Goal: Task Accomplishment & Management: Manage account settings

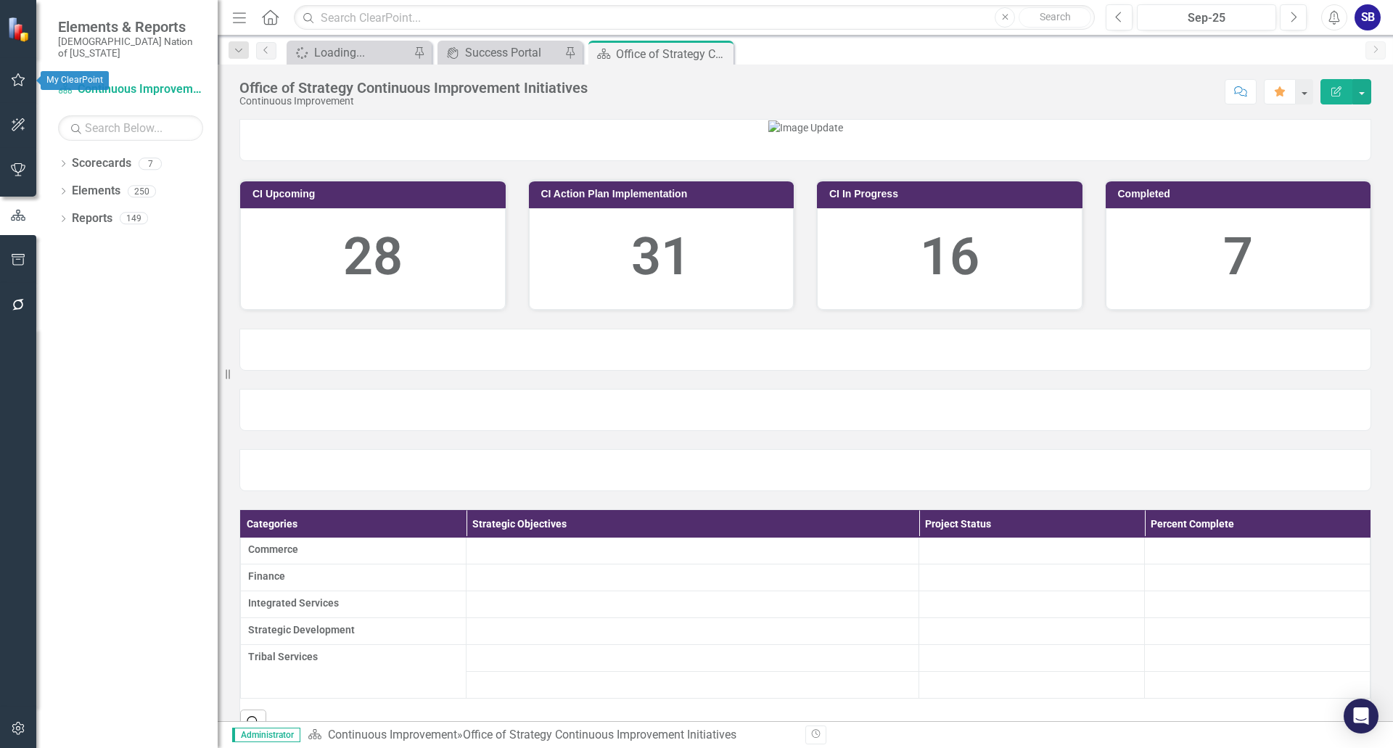
click at [20, 74] on icon "button" at bounding box center [18, 80] width 15 height 12
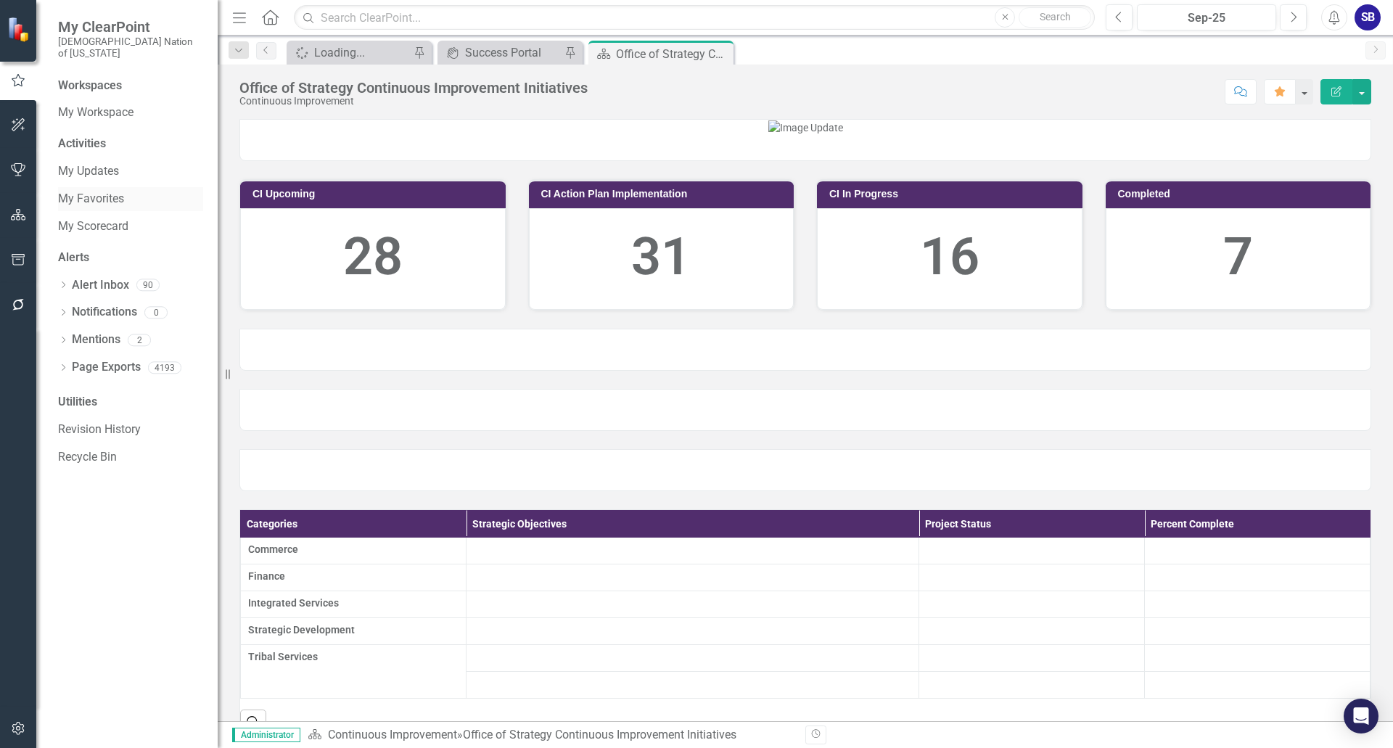
click at [89, 191] on link "My Favorites" at bounding box center [130, 199] width 145 height 17
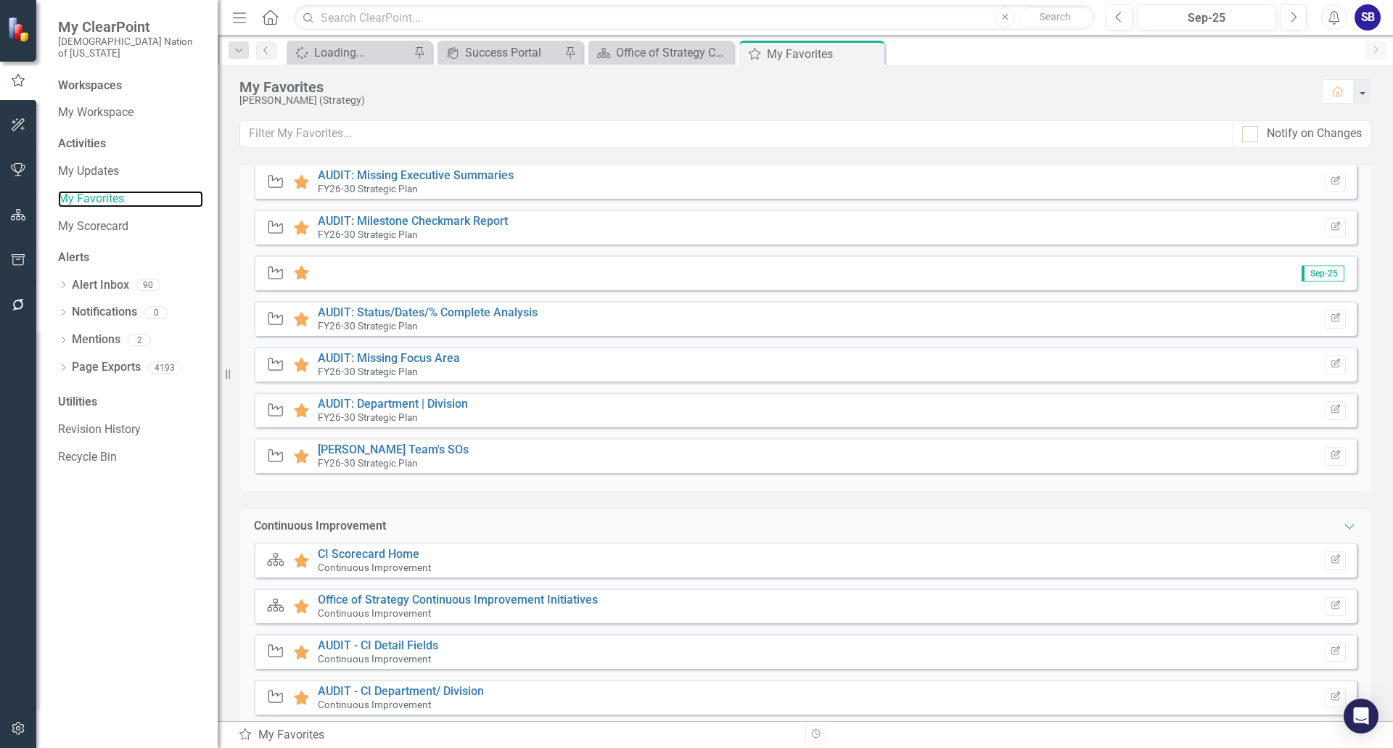
scroll to position [322, 0]
click at [493, 604] on link "Office of Strategy Continuous Improvement Initiatives" at bounding box center [458, 600] width 280 height 14
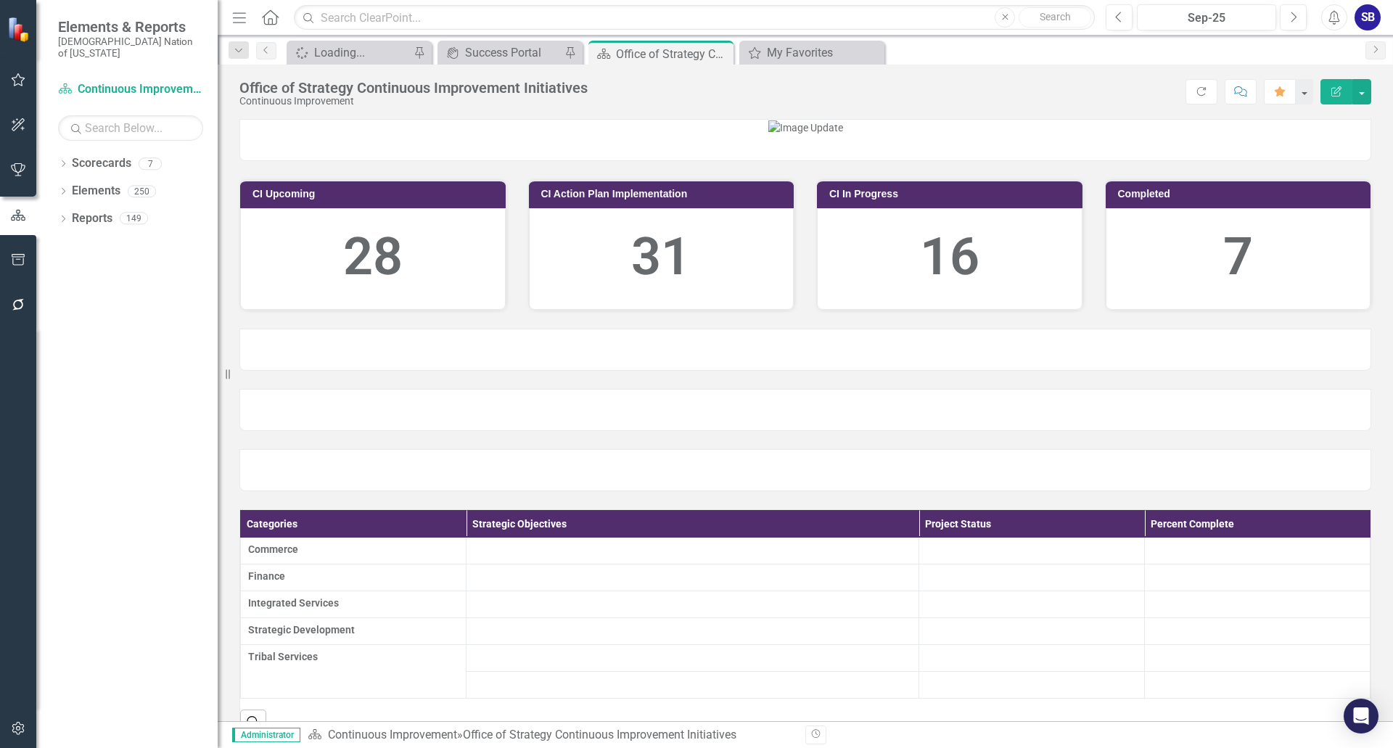
scroll to position [378, 0]
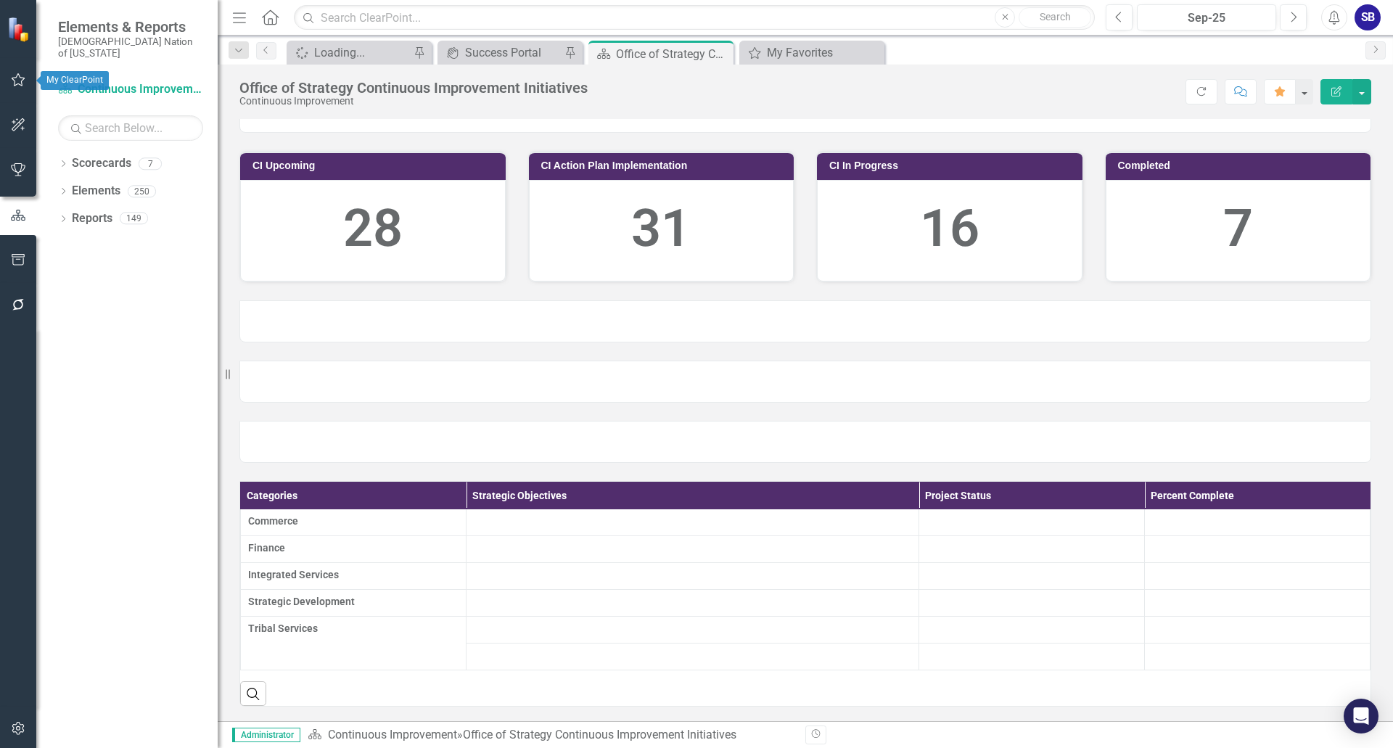
click at [18, 83] on icon "button" at bounding box center [18, 80] width 15 height 12
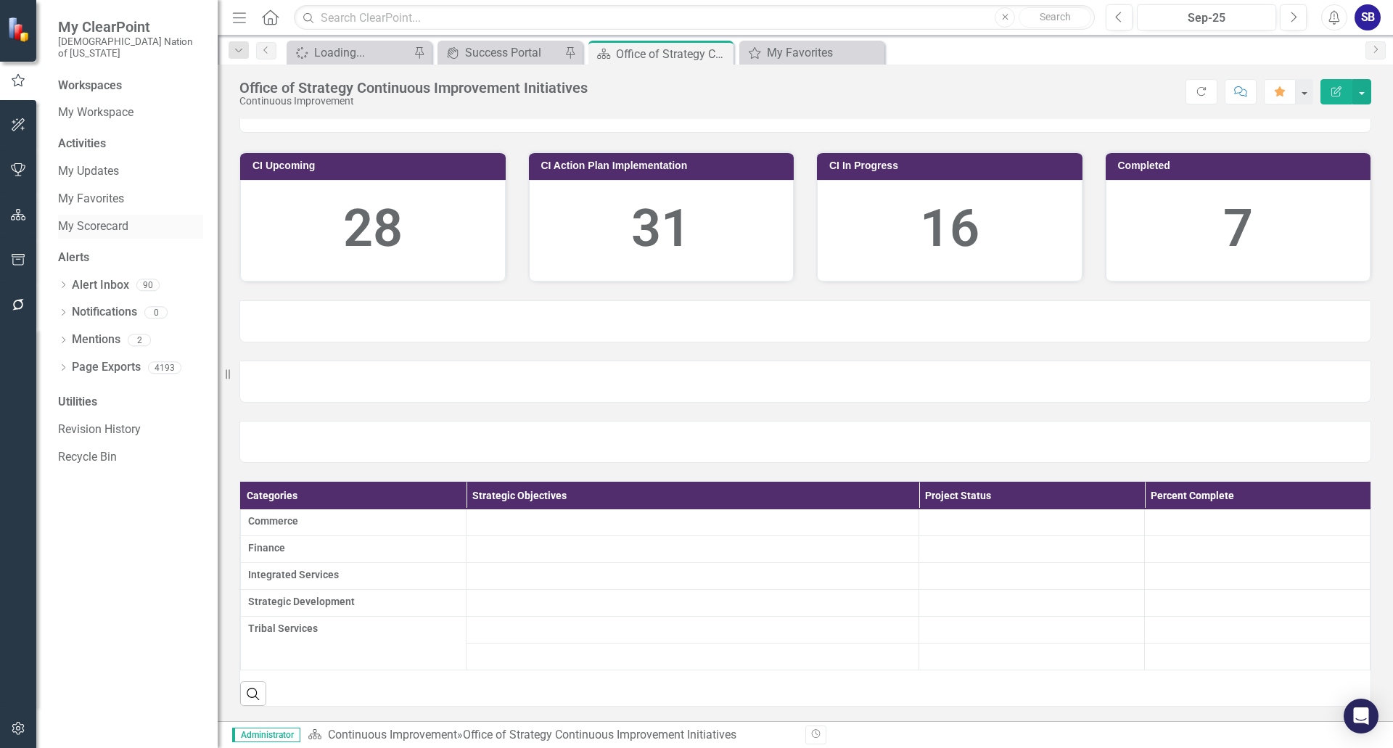
click at [105, 218] on link "My Scorecard" at bounding box center [130, 226] width 145 height 17
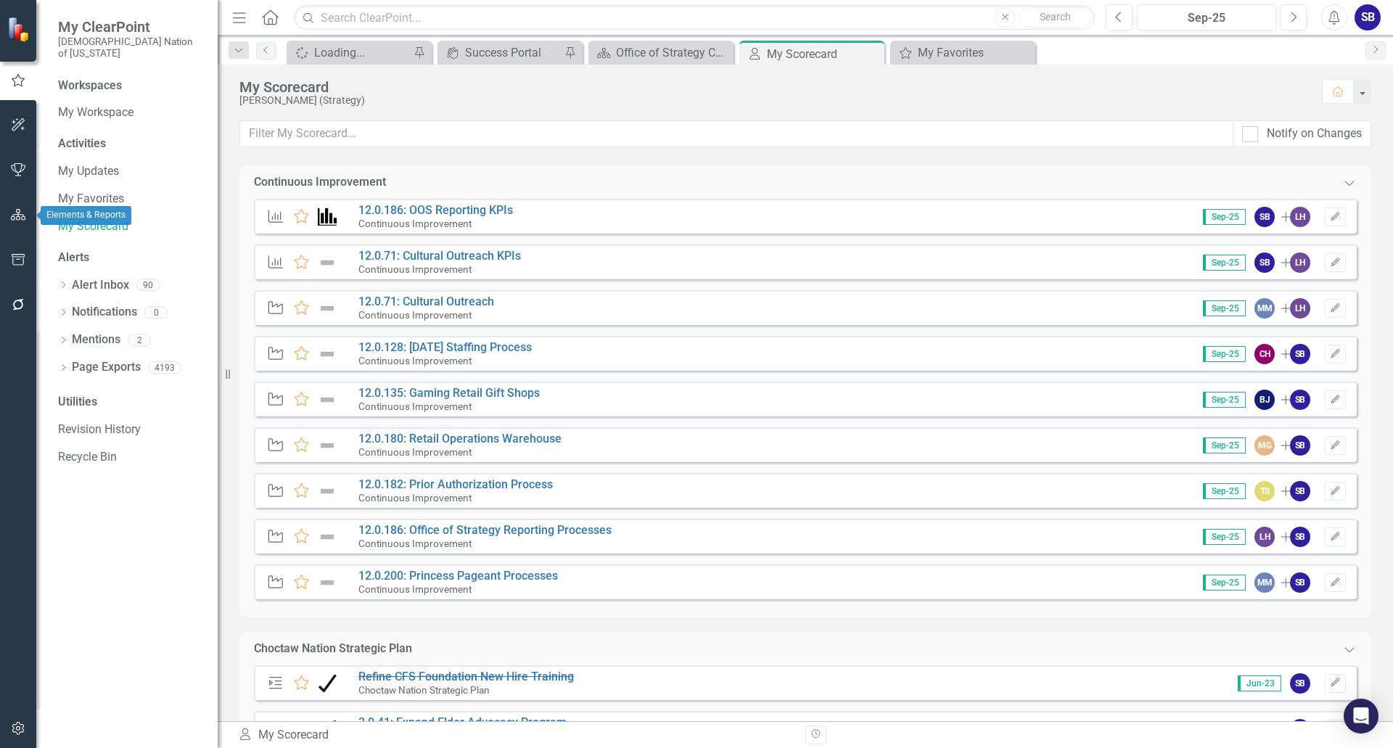
click at [21, 218] on icon "button" at bounding box center [18, 215] width 15 height 12
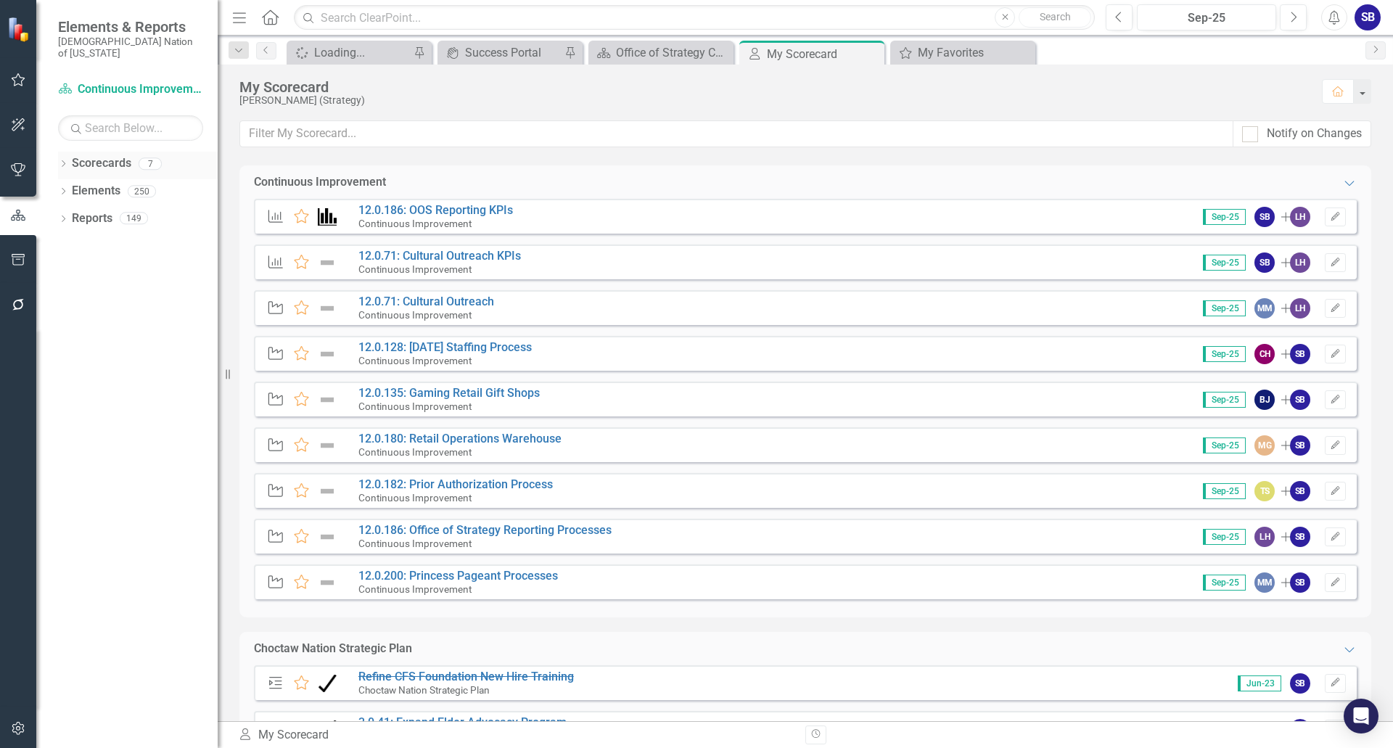
click at [127, 155] on link "Scorecards" at bounding box center [102, 163] width 60 height 17
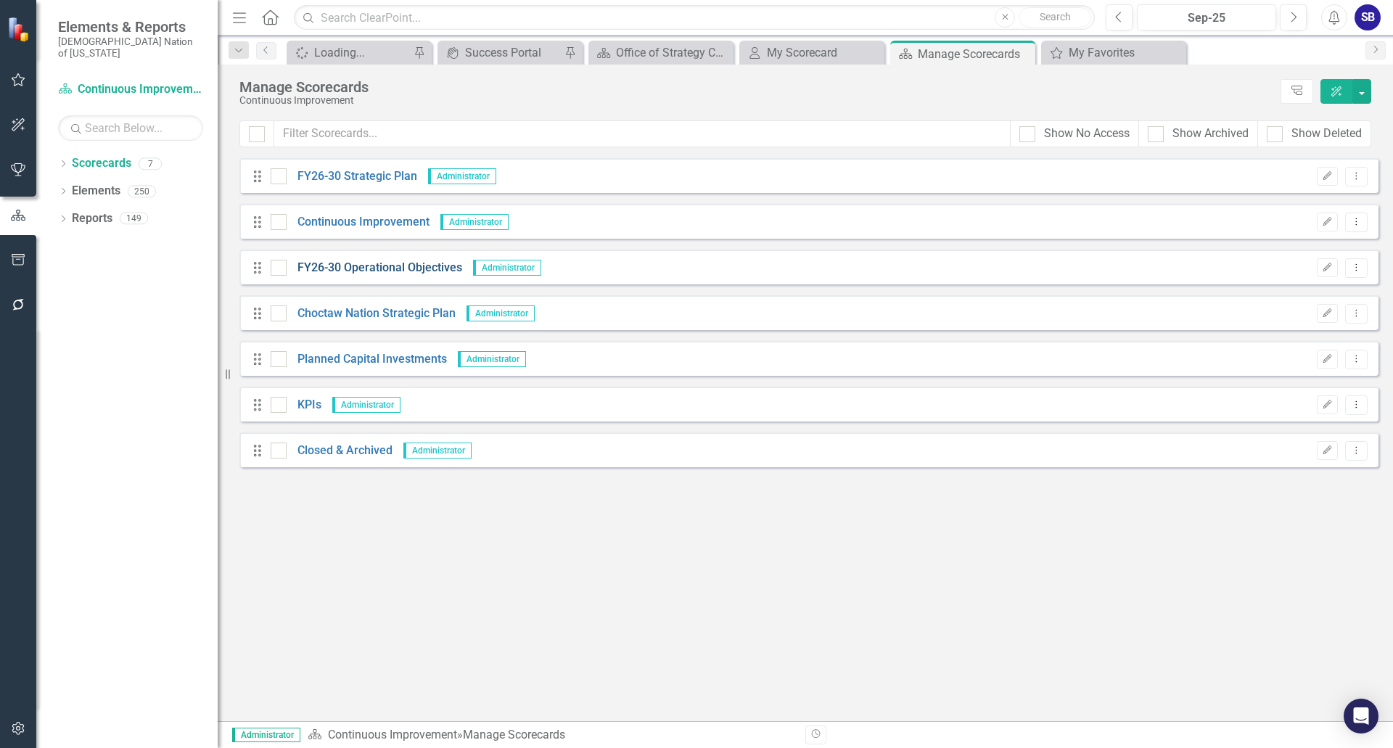
click at [376, 266] on link "FY26-30 Operational Objectives" at bounding box center [375, 268] width 176 height 17
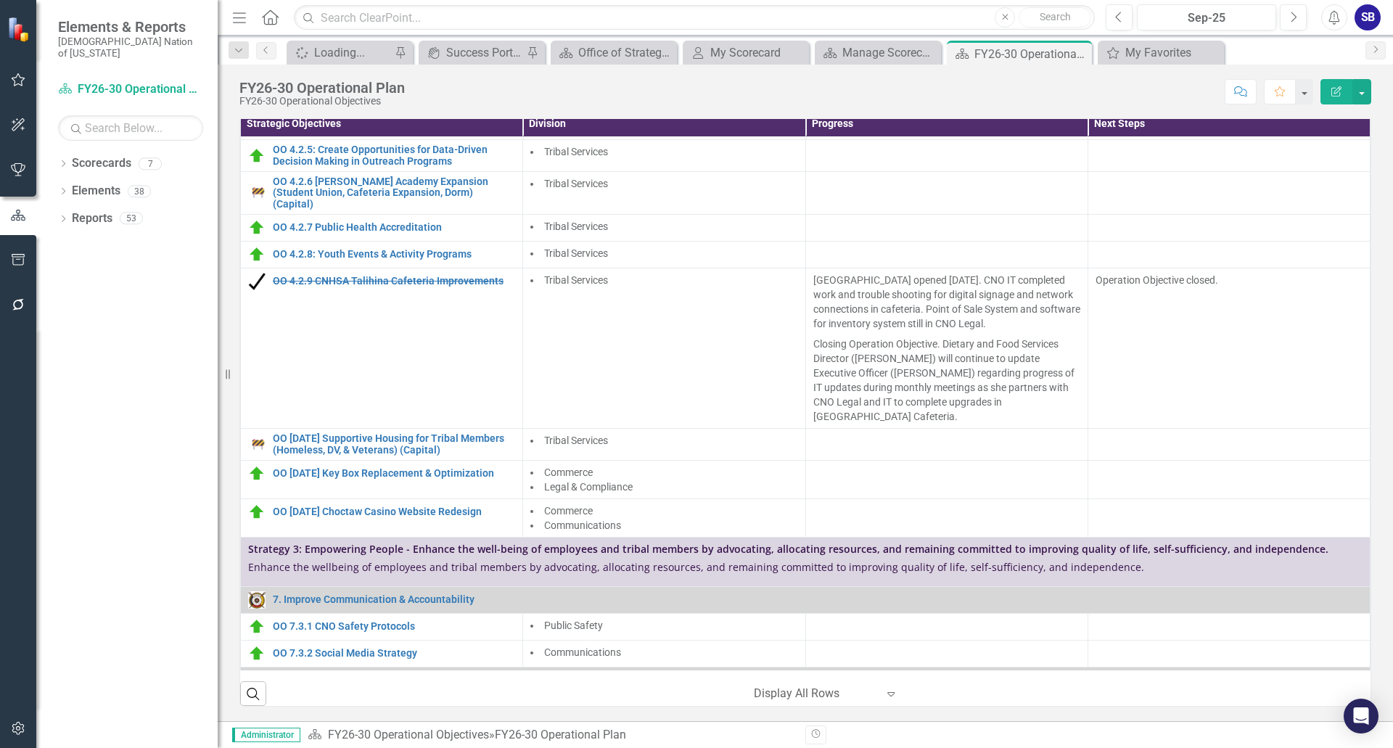
scroll to position [435, 0]
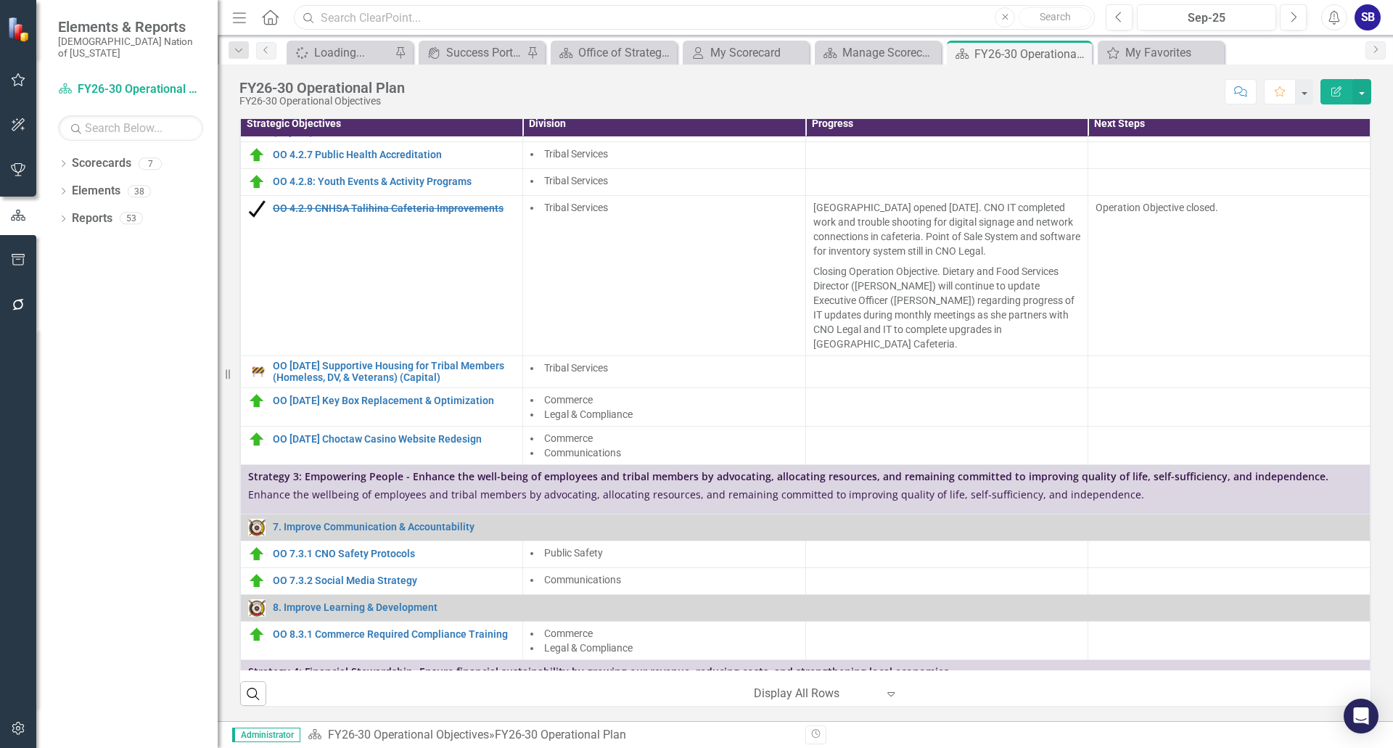
click at [414, 17] on input "text" at bounding box center [694, 17] width 801 height 25
drag, startPoint x: 96, startPoint y: 206, endPoint x: 89, endPoint y: 224, distance: 18.6
click at [96, 210] on link "Reports" at bounding box center [92, 218] width 41 height 17
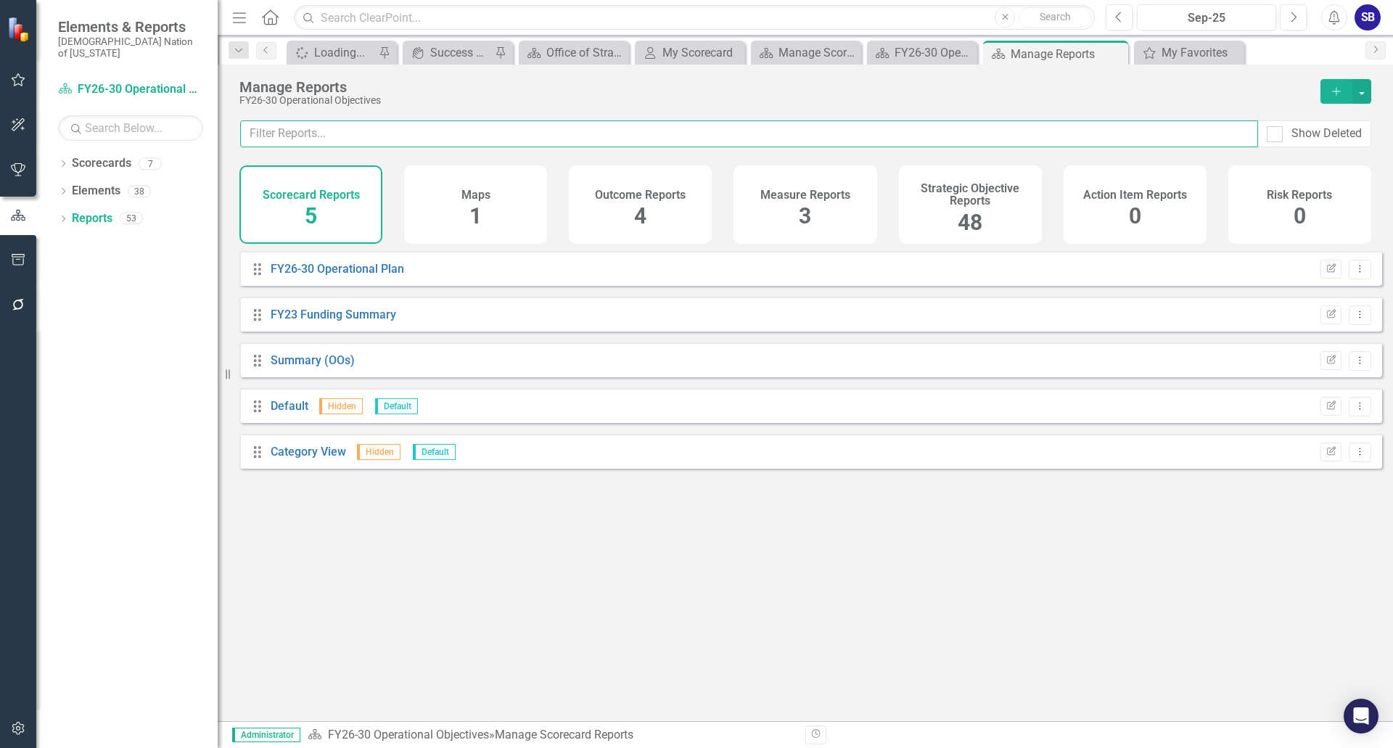
click at [791, 138] on input "text" at bounding box center [749, 133] width 1018 height 27
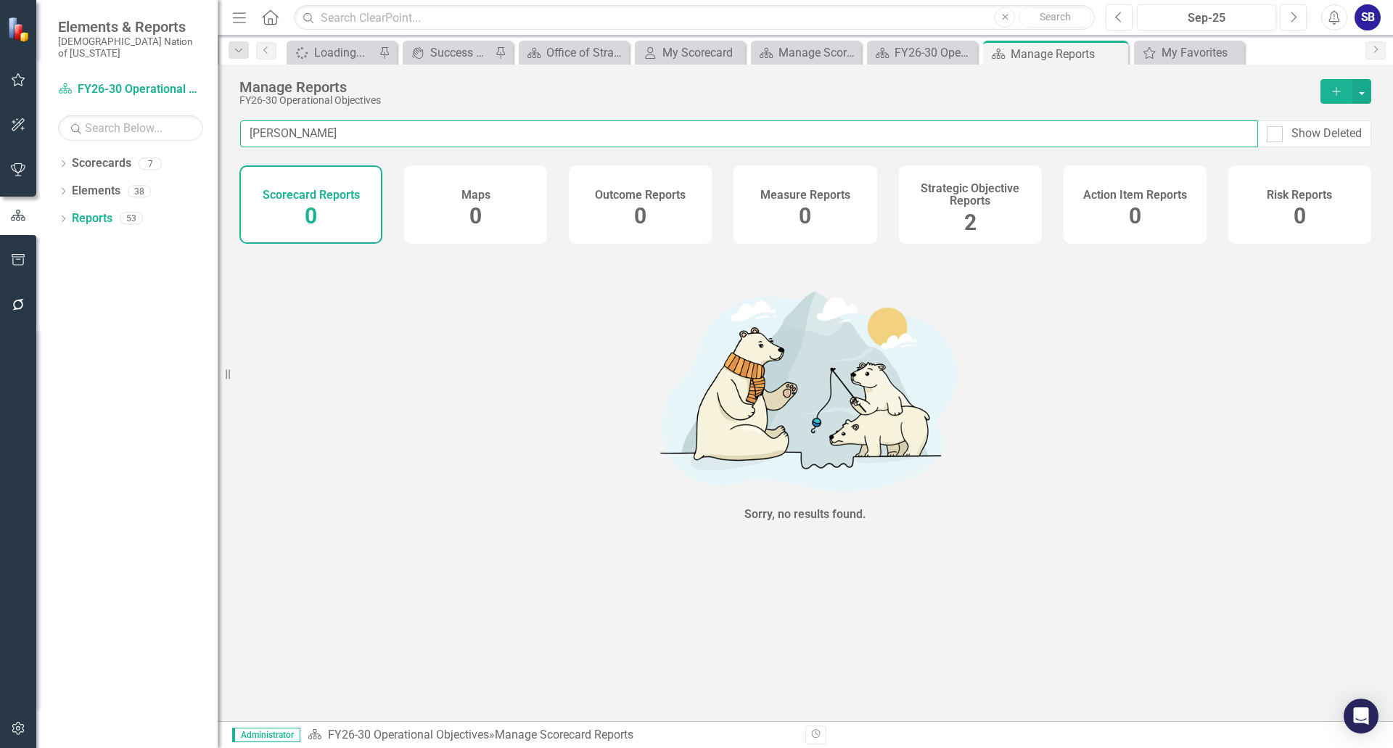
type input "[PERSON_NAME]"
click at [966, 213] on span "2" at bounding box center [970, 222] width 12 height 25
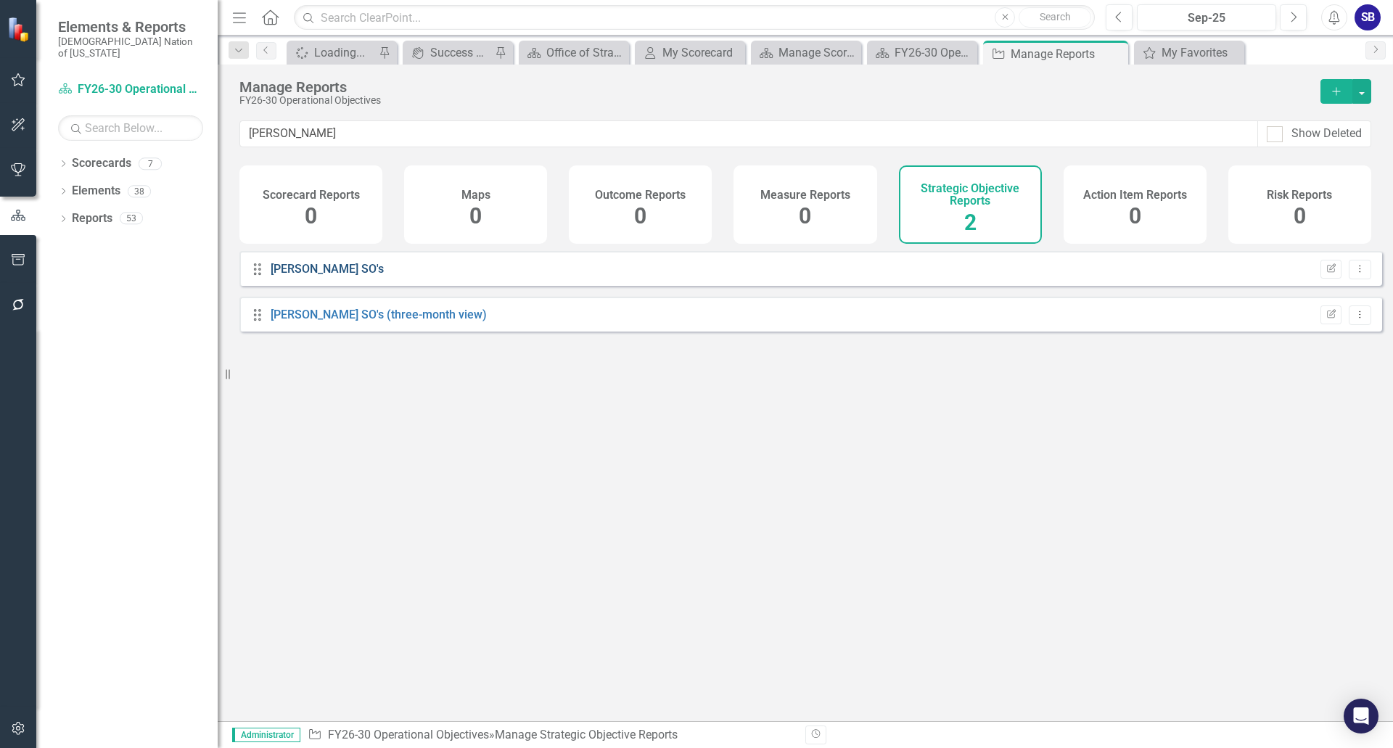
click at [283, 276] on link "[PERSON_NAME] SO's" at bounding box center [327, 269] width 113 height 14
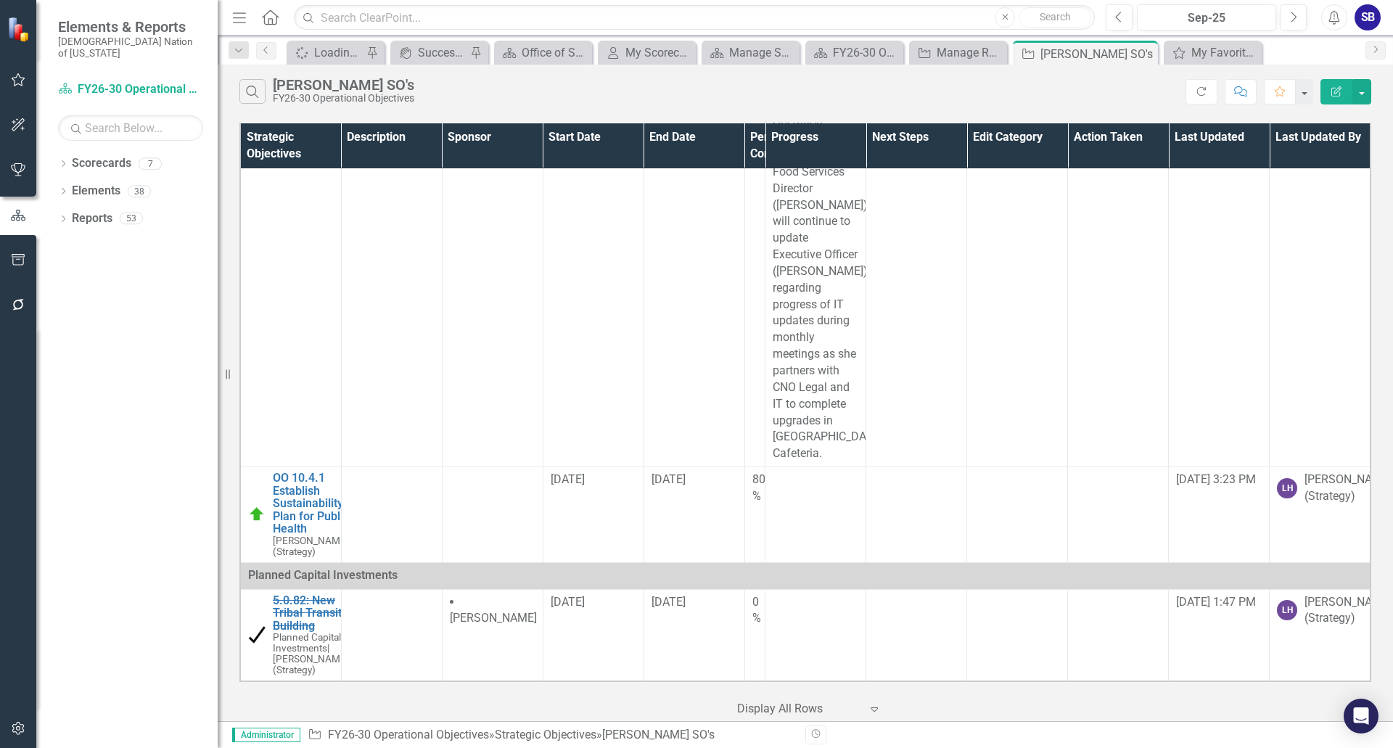
scroll to position [2117, 0]
click at [117, 155] on link "Scorecards" at bounding box center [102, 163] width 60 height 17
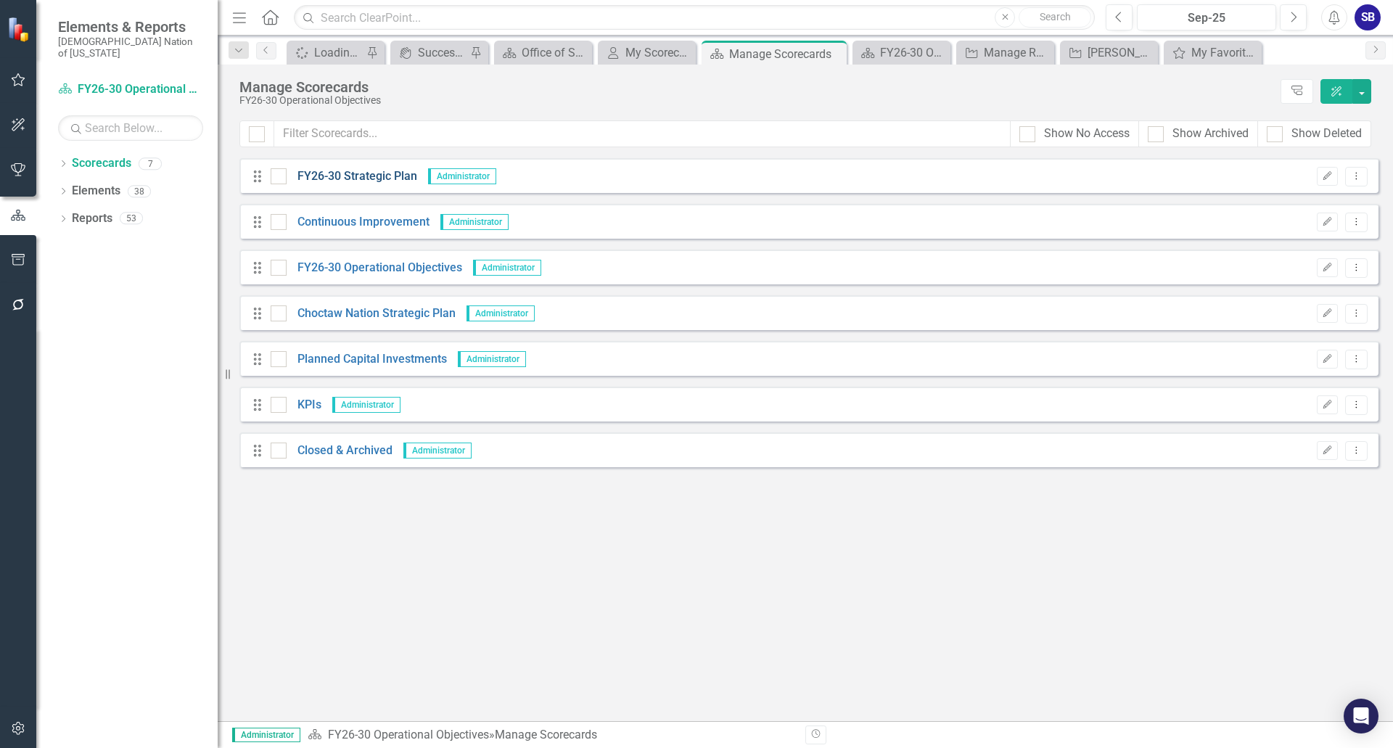
click at [372, 176] on link "FY26-30 Strategic Plan" at bounding box center [352, 176] width 131 height 17
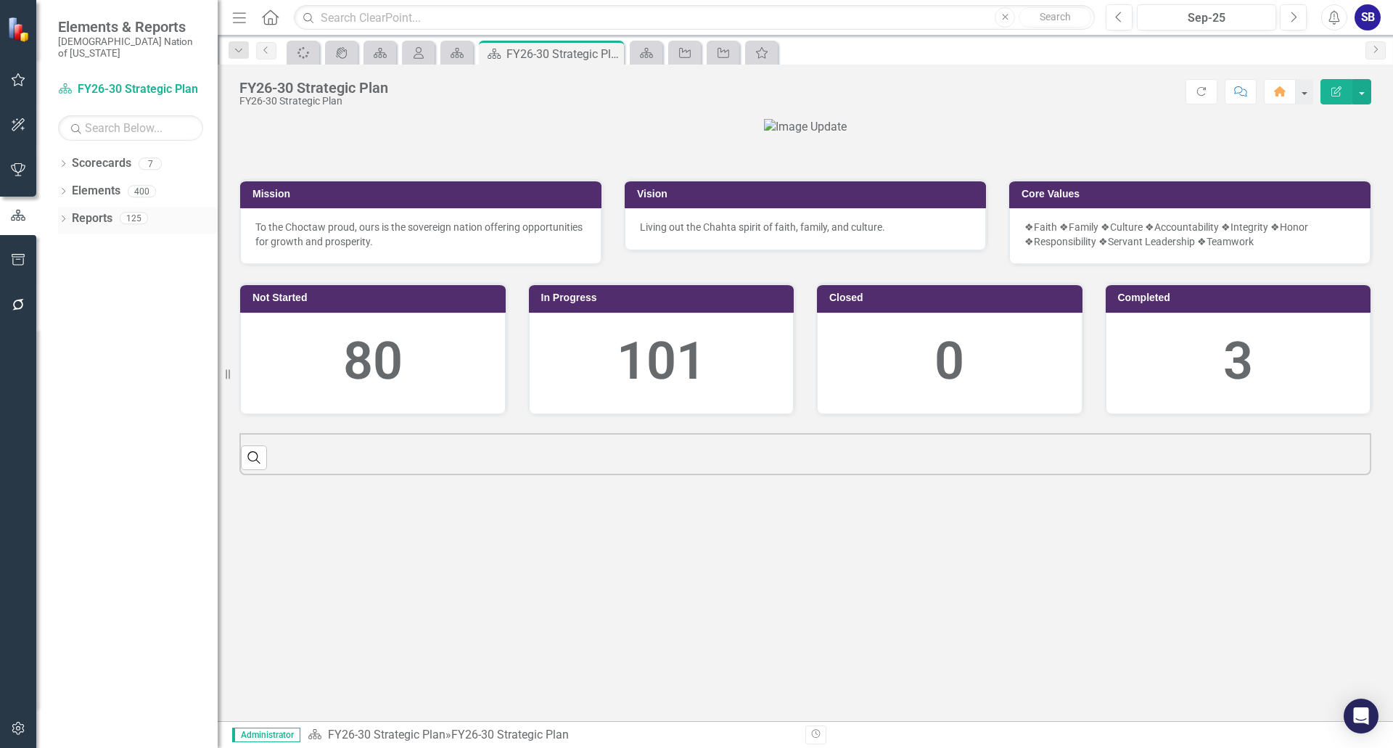
click at [120, 211] on div "Reports 125" at bounding box center [145, 221] width 146 height 28
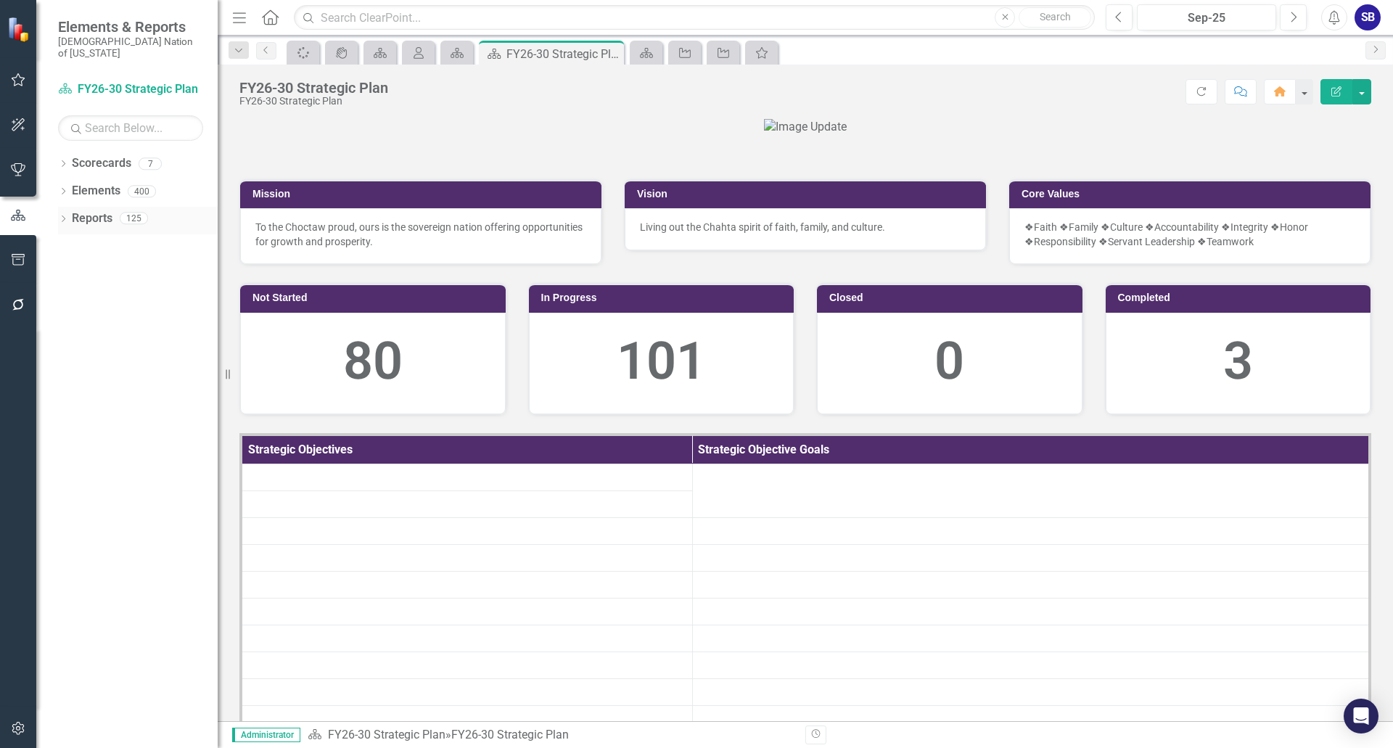
click at [123, 213] on div "125" at bounding box center [134, 219] width 28 height 12
click at [97, 210] on link "Reports" at bounding box center [92, 218] width 41 height 17
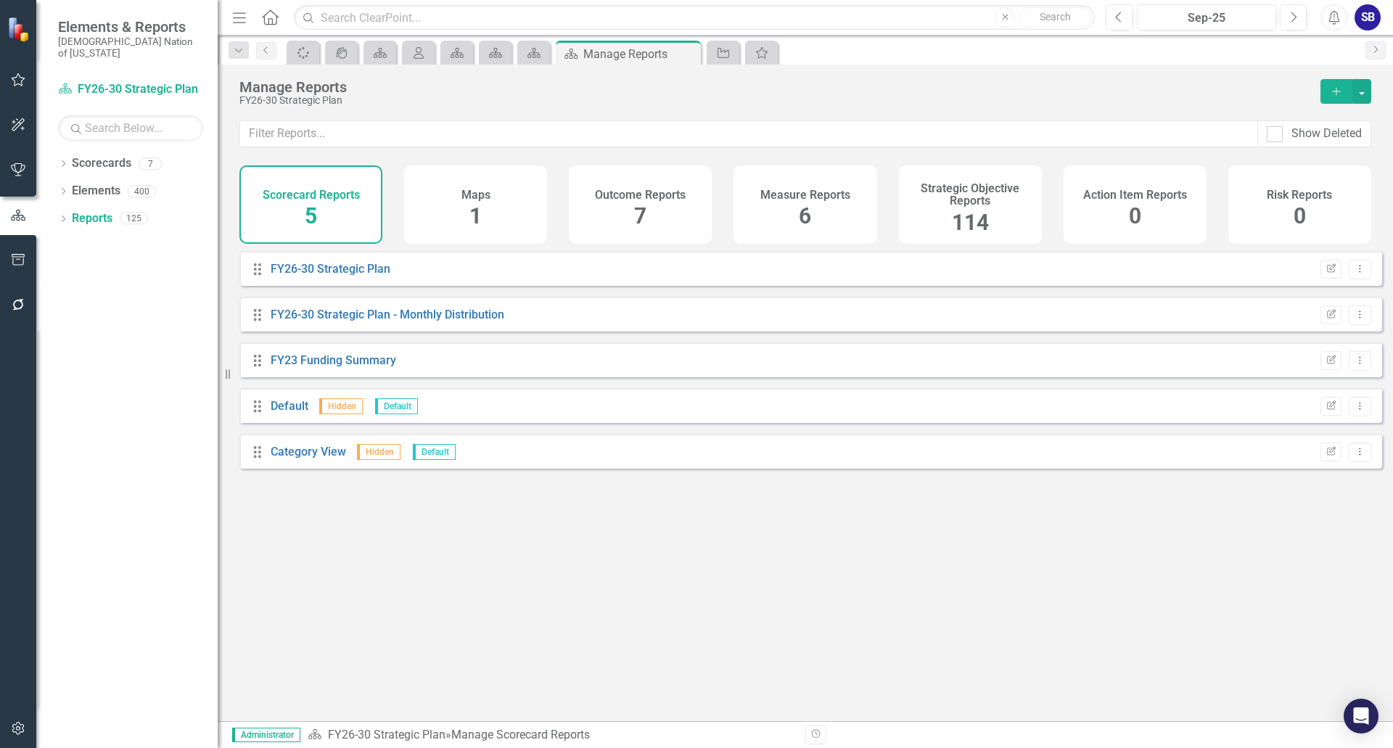
click at [1007, 205] on h4 "Strategic Objective Reports" at bounding box center [971, 194] width 126 height 25
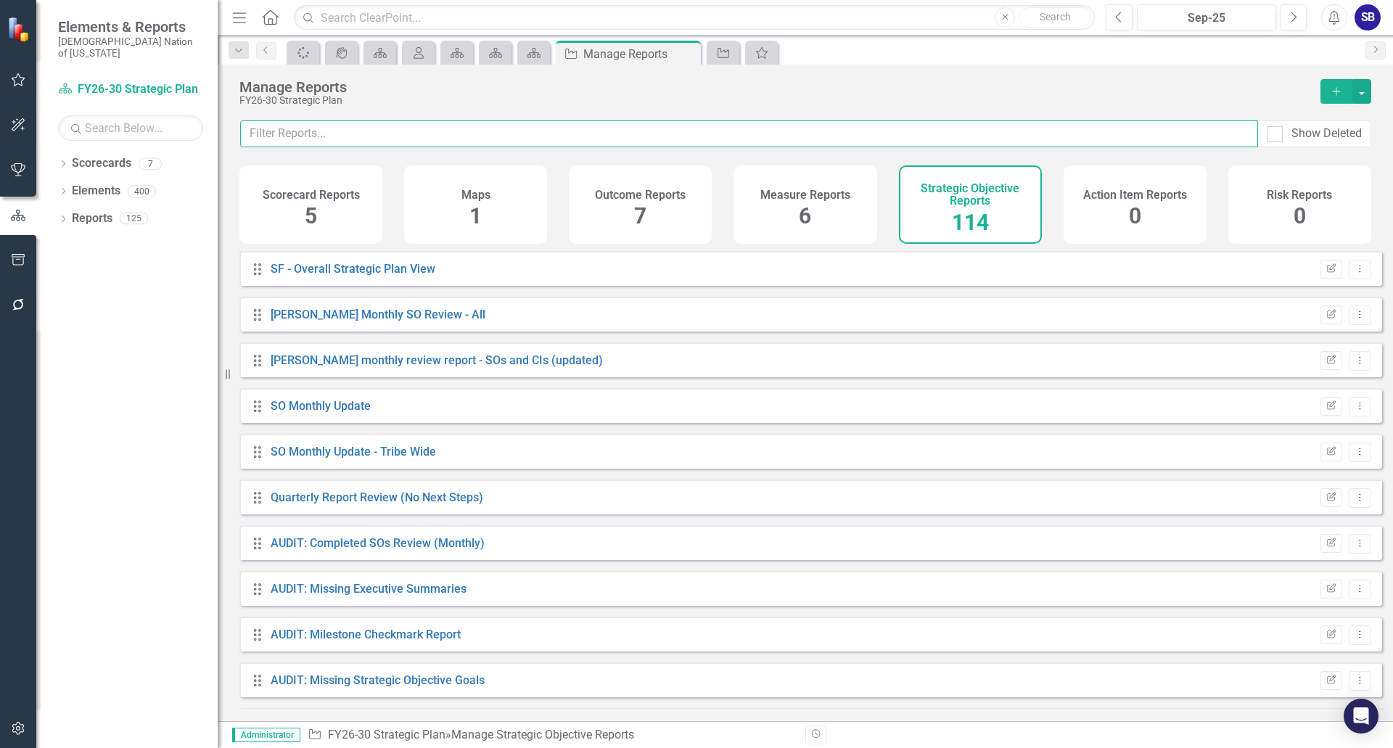
click at [874, 139] on input "text" at bounding box center [749, 133] width 1018 height 27
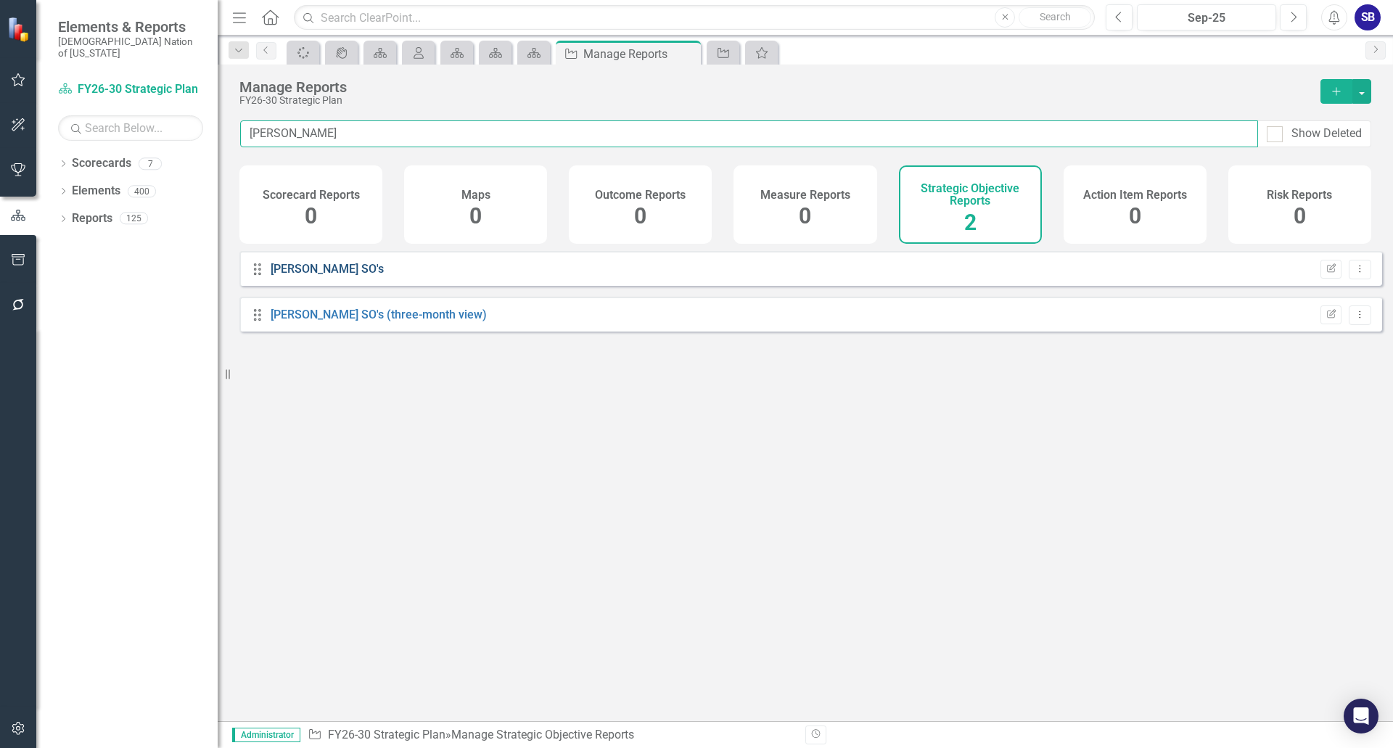
type input "[PERSON_NAME]"
click at [293, 276] on link "[PERSON_NAME] SO's" at bounding box center [327, 269] width 113 height 14
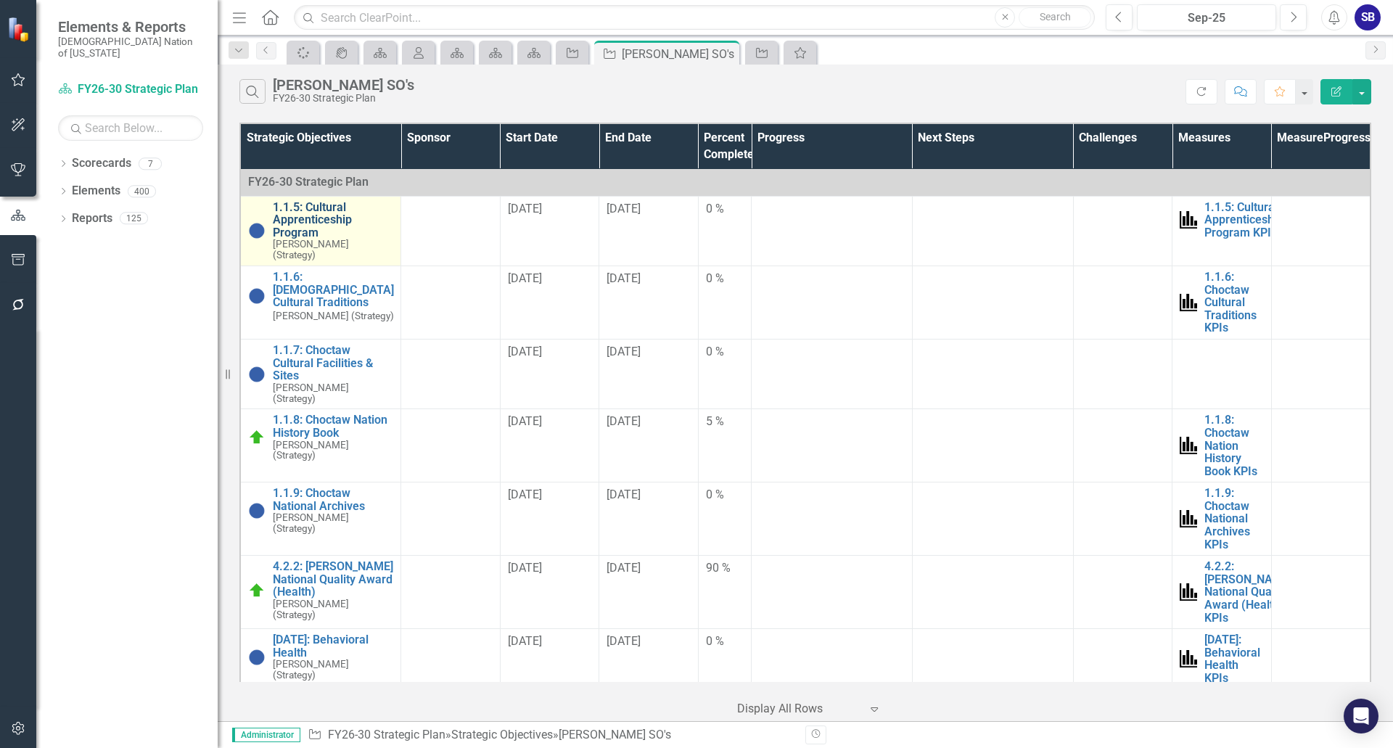
click at [332, 213] on link "1.1.5: Cultural Apprenticeship Program" at bounding box center [333, 220] width 120 height 38
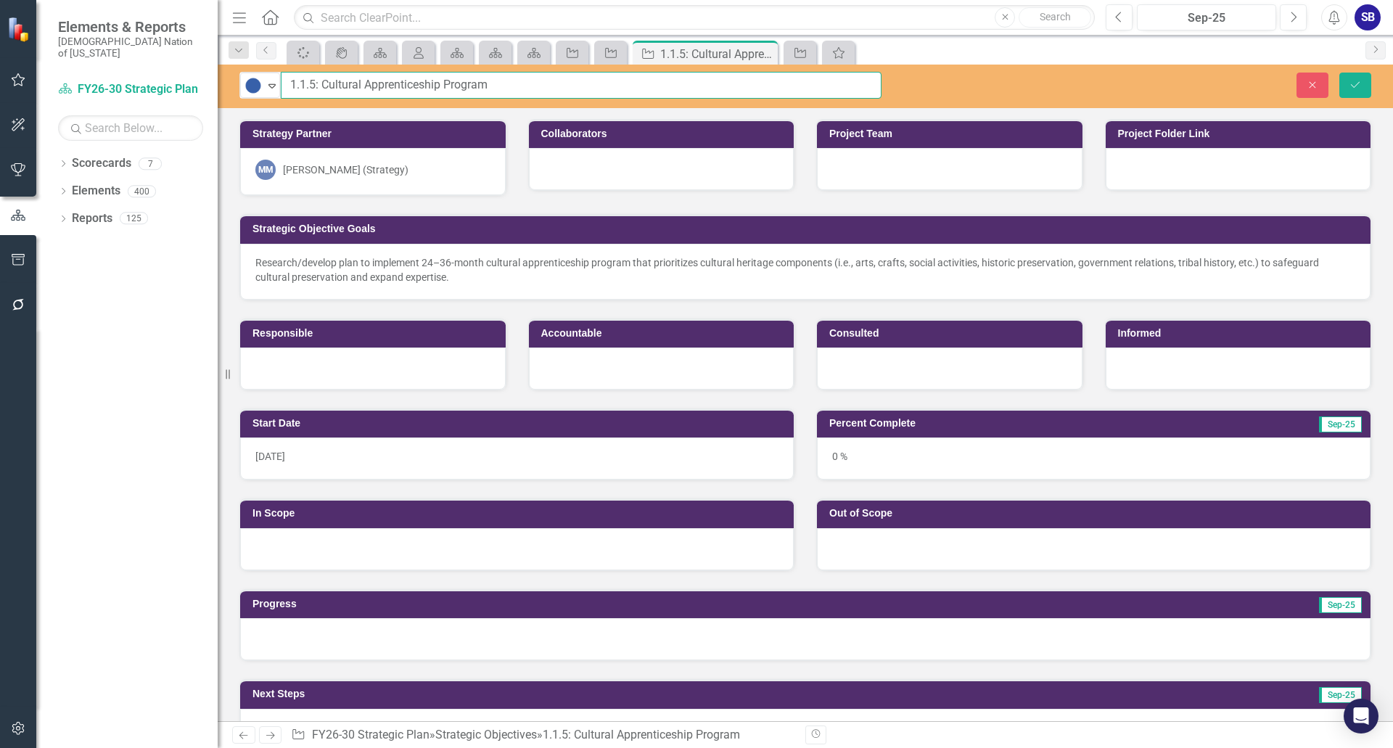
drag, startPoint x: 523, startPoint y: 88, endPoint x: 287, endPoint y: 78, distance: 235.4
click at [742, 218] on div "Strategic Objective Goals" at bounding box center [805, 229] width 1131 height 28
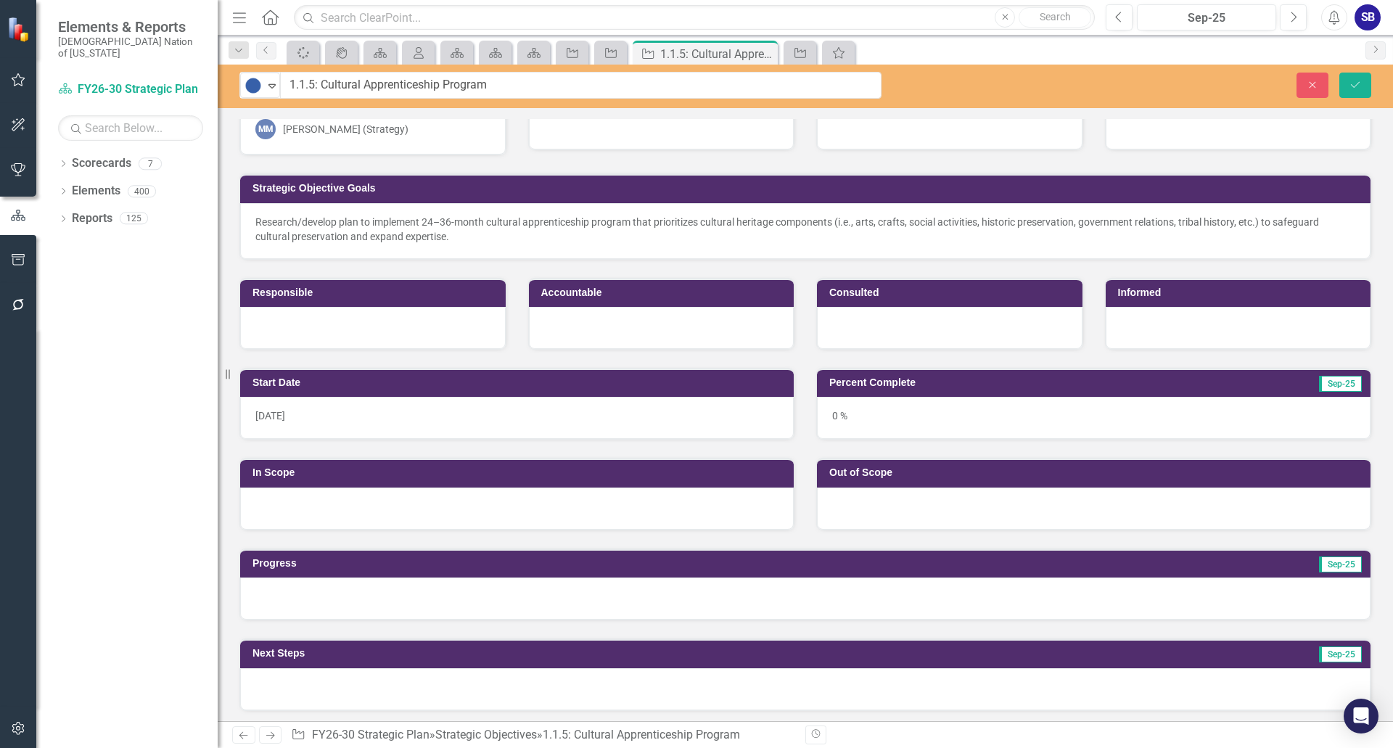
scroll to position [73, 0]
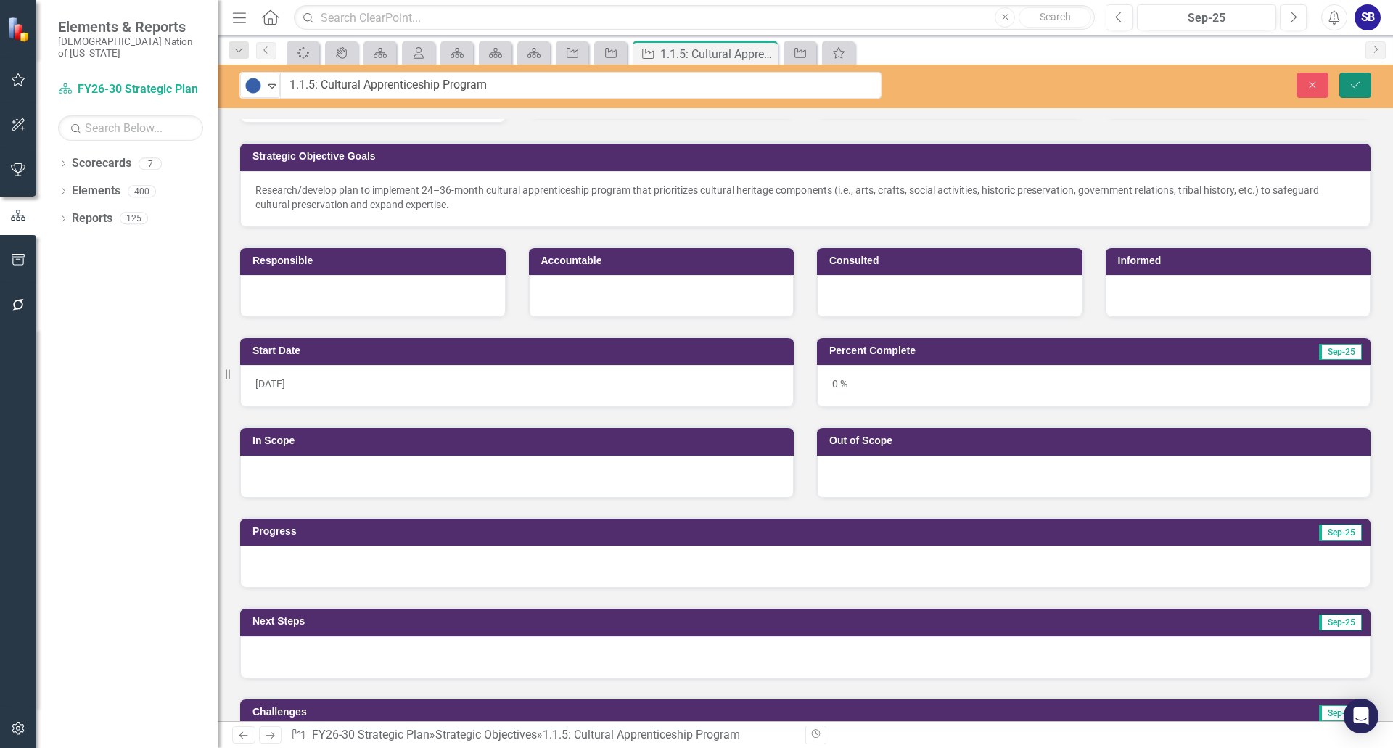
click at [1356, 90] on button "Save" at bounding box center [1356, 85] width 32 height 25
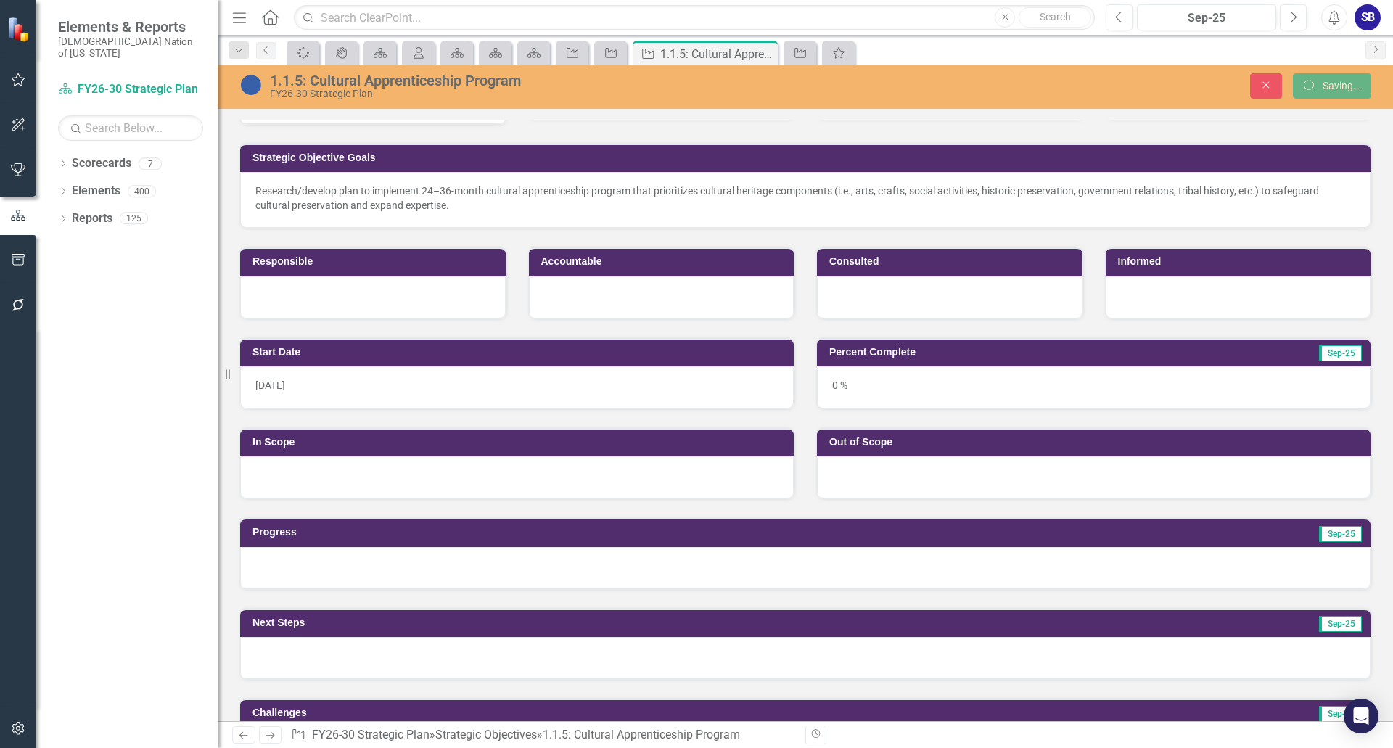
click at [262, 83] on img at bounding box center [250, 84] width 23 height 23
click at [348, 75] on div "1.1.5: Cultural Apprenticeship Program" at bounding box center [572, 81] width 605 height 16
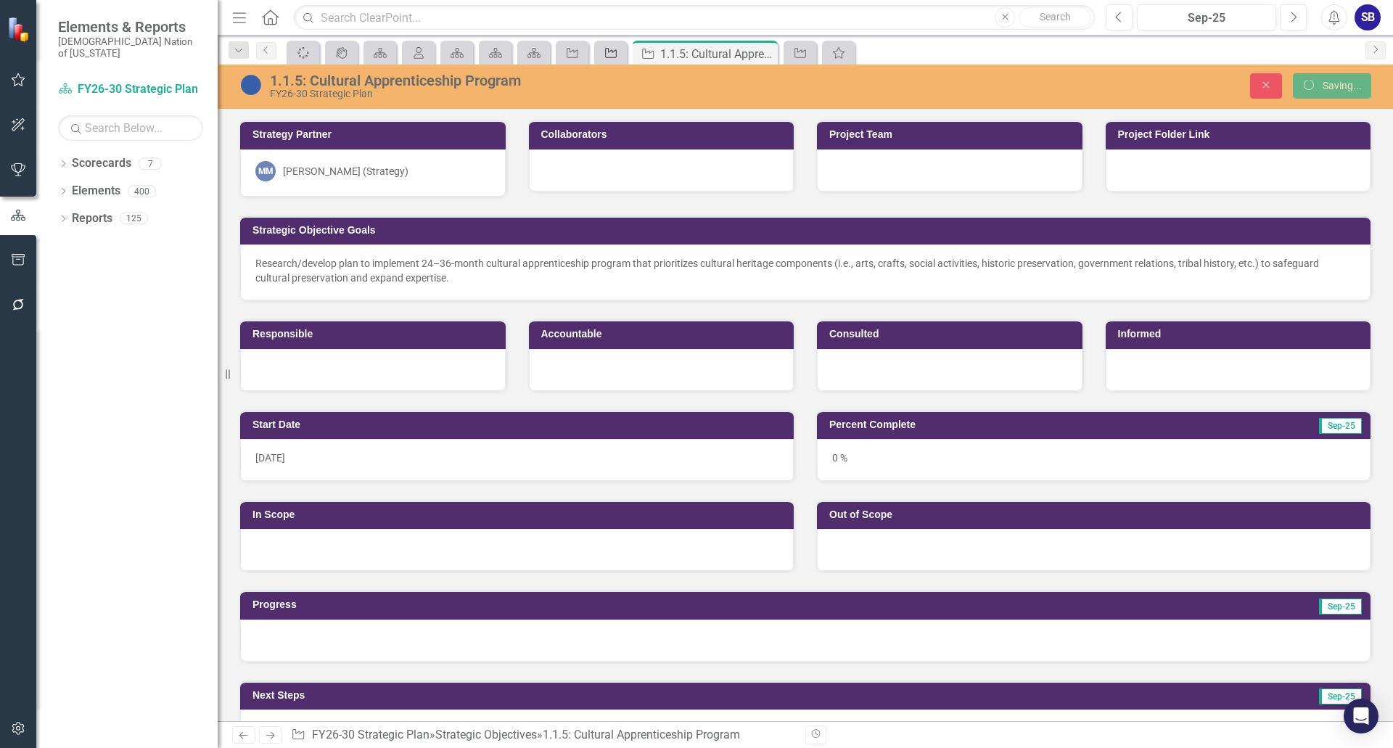
click at [609, 54] on icon "Strategic Objective" at bounding box center [611, 53] width 15 height 12
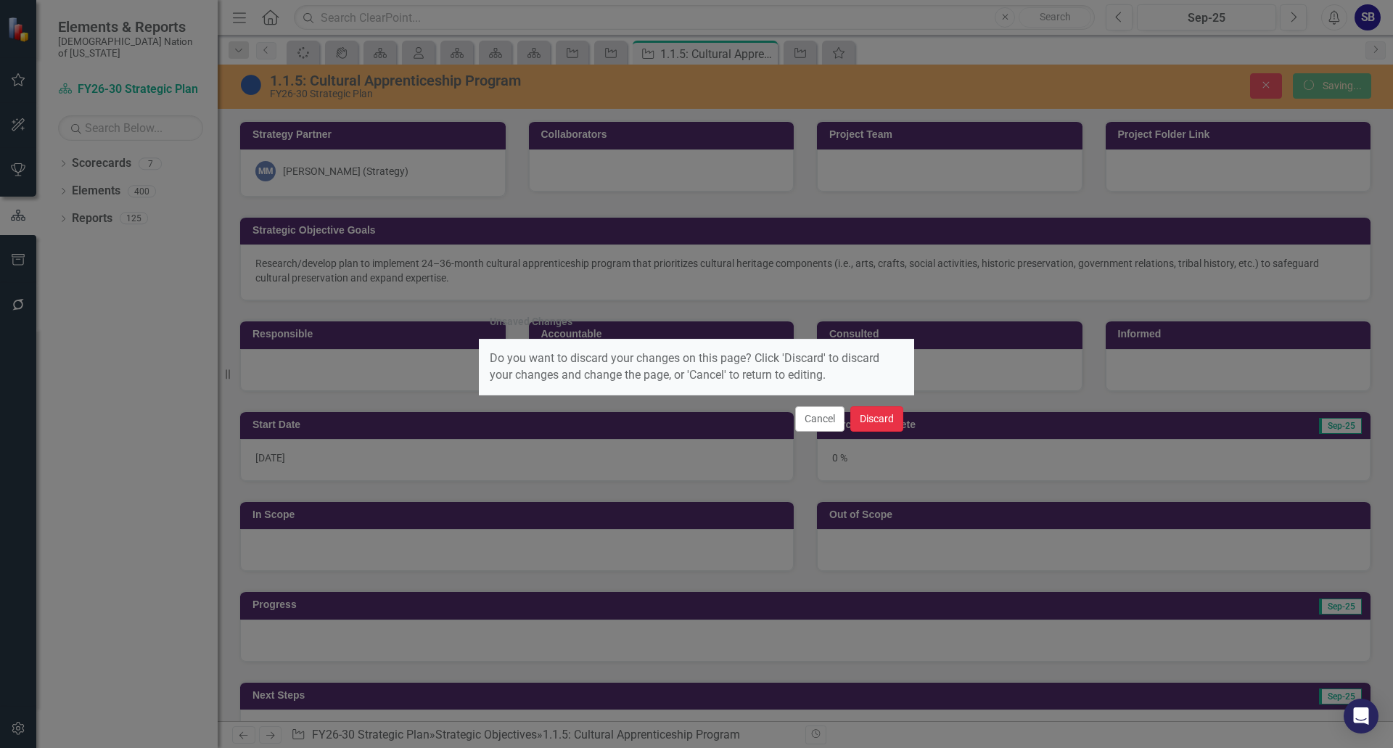
click at [879, 419] on button "Discard" at bounding box center [877, 418] width 53 height 25
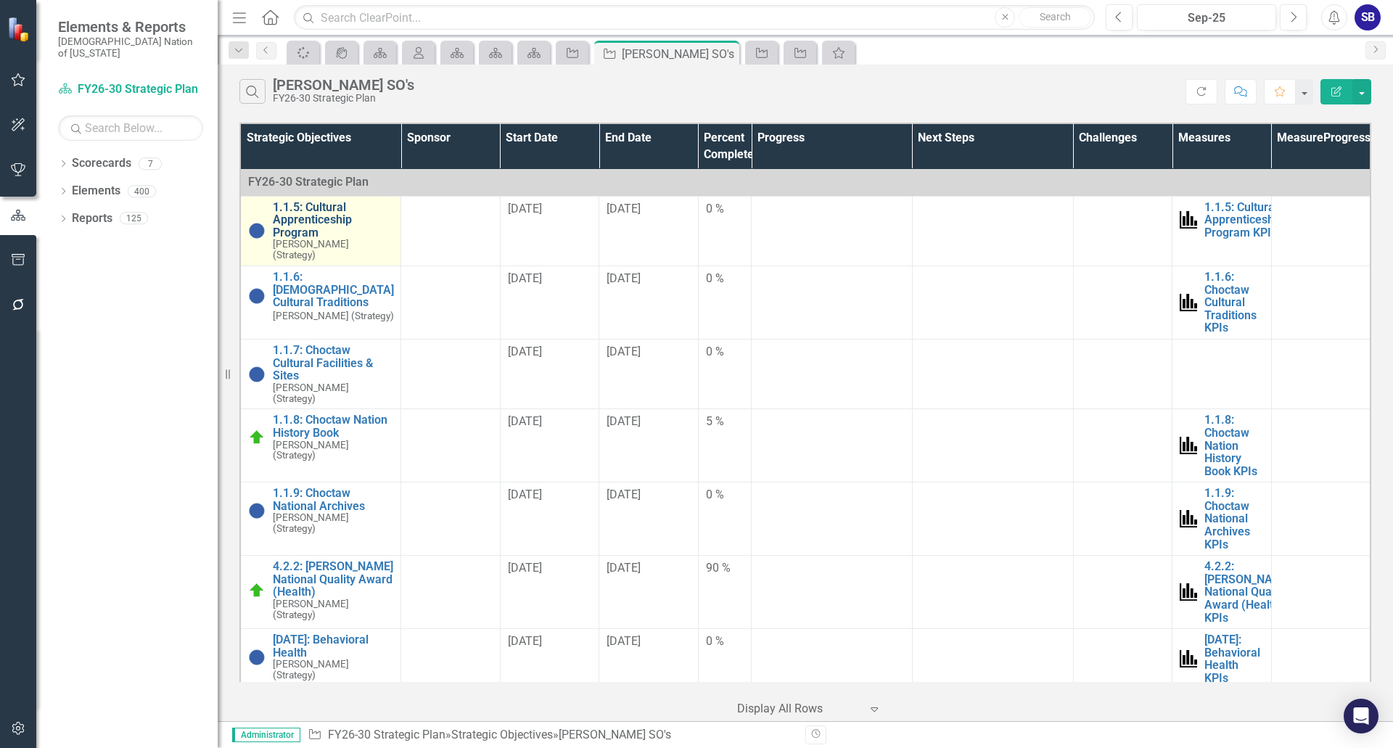
click at [324, 221] on link "1.1.5: Cultural Apprenticeship Program" at bounding box center [333, 220] width 120 height 38
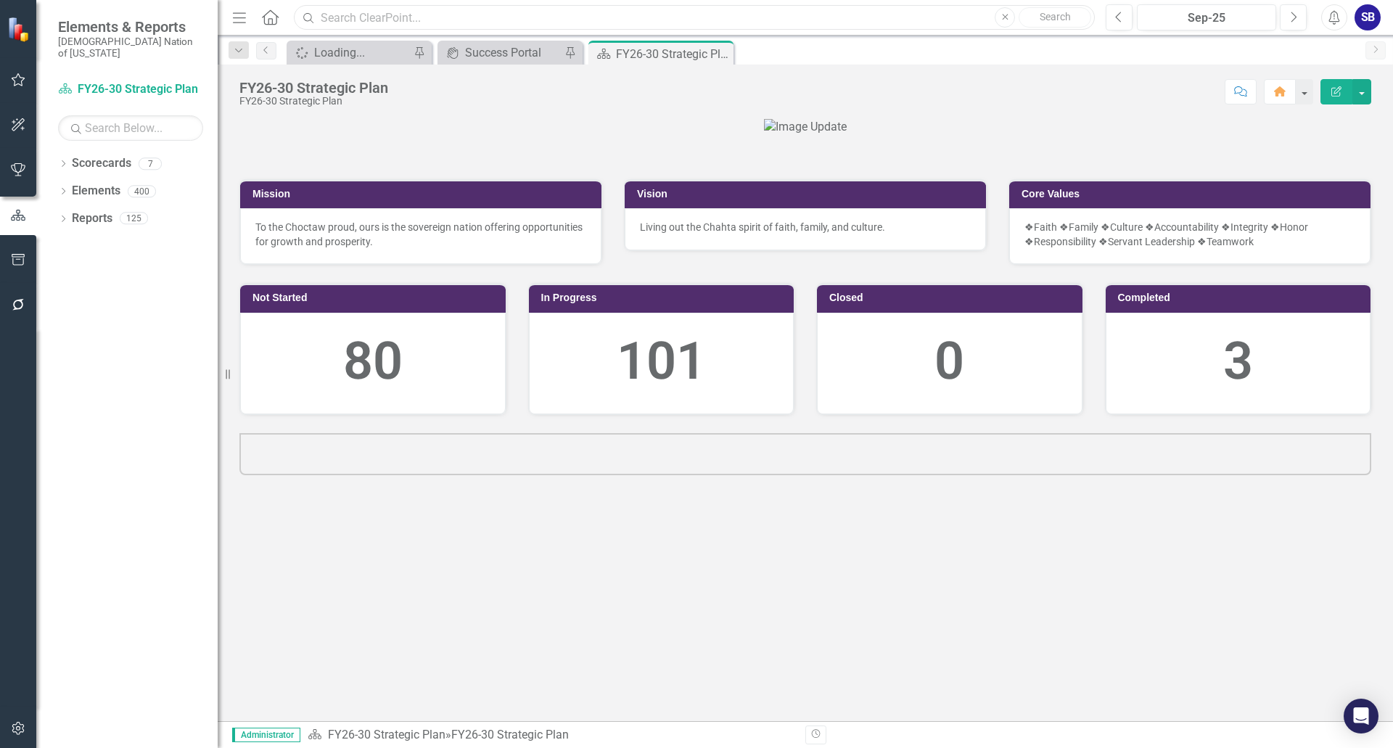
click at [388, 21] on input "text" at bounding box center [694, 17] width 801 height 25
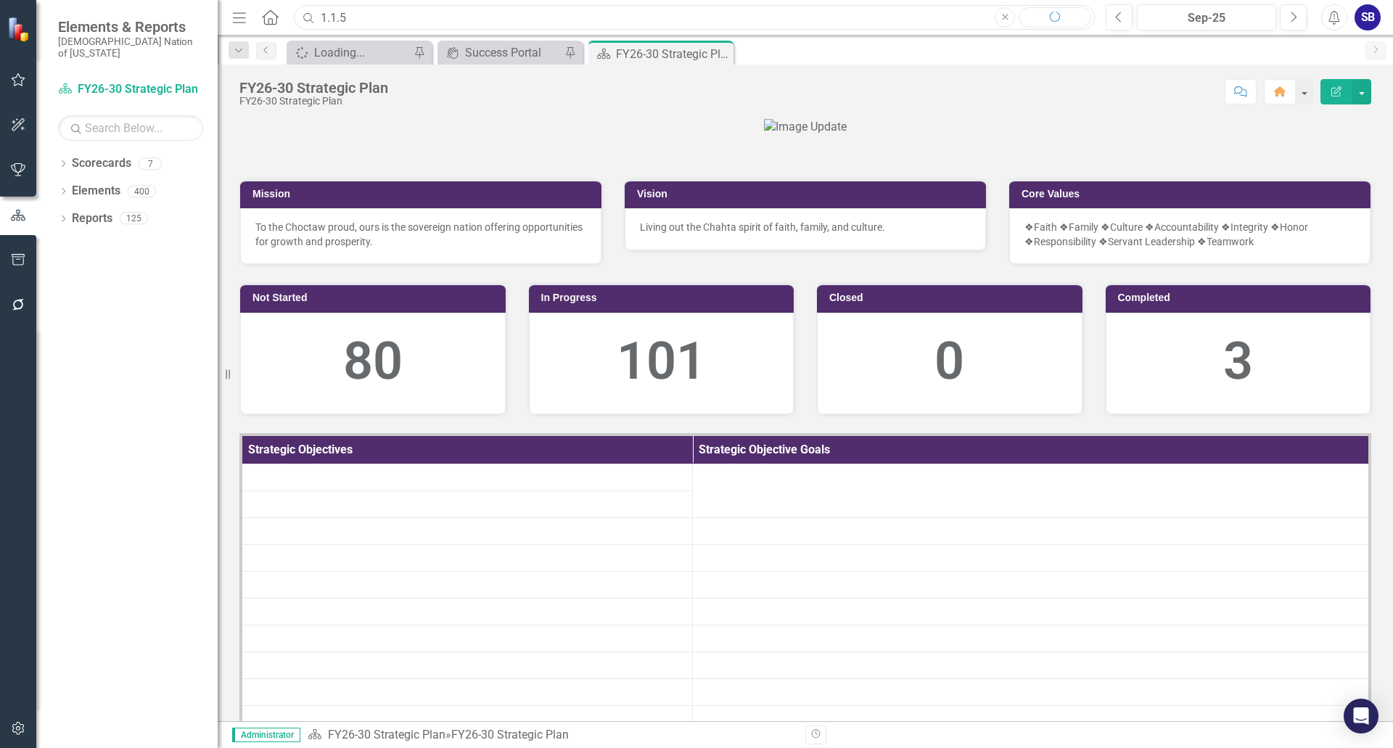
type input "1.1.5"
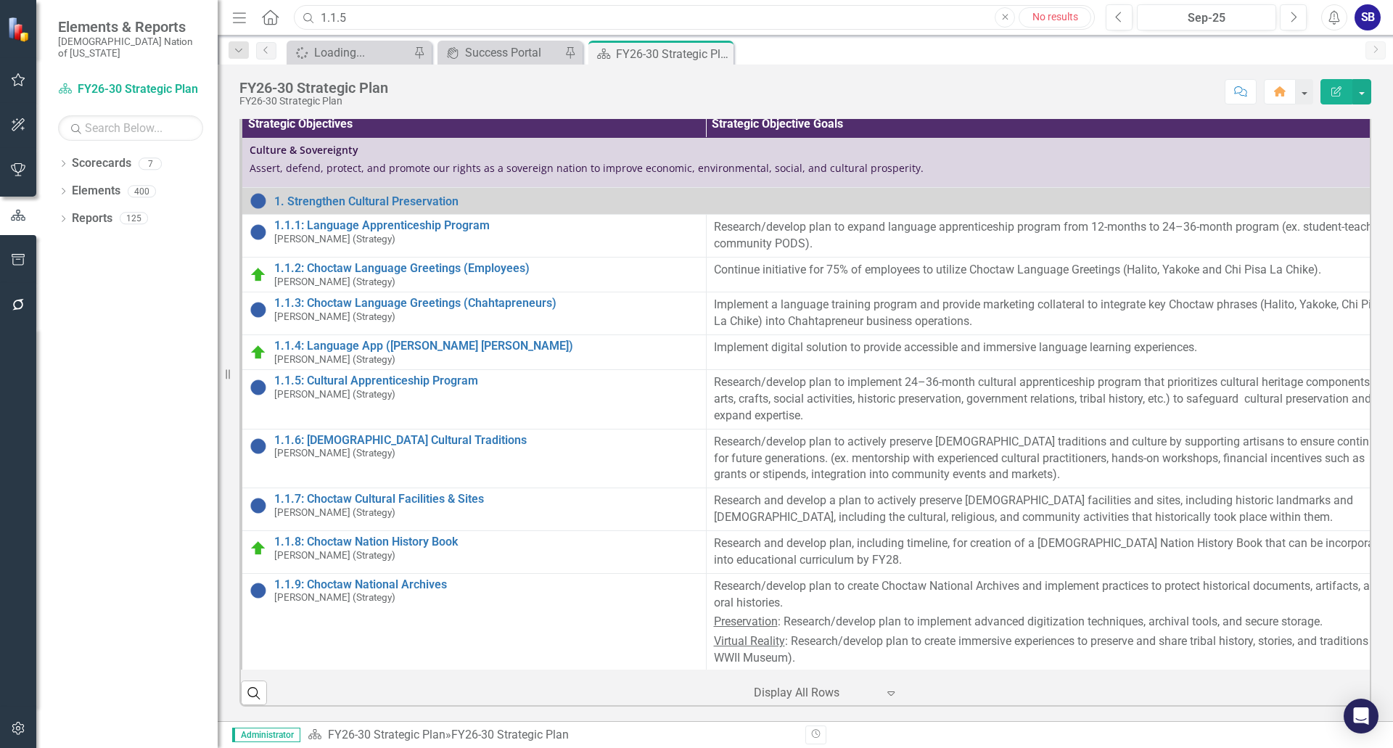
scroll to position [508, 0]
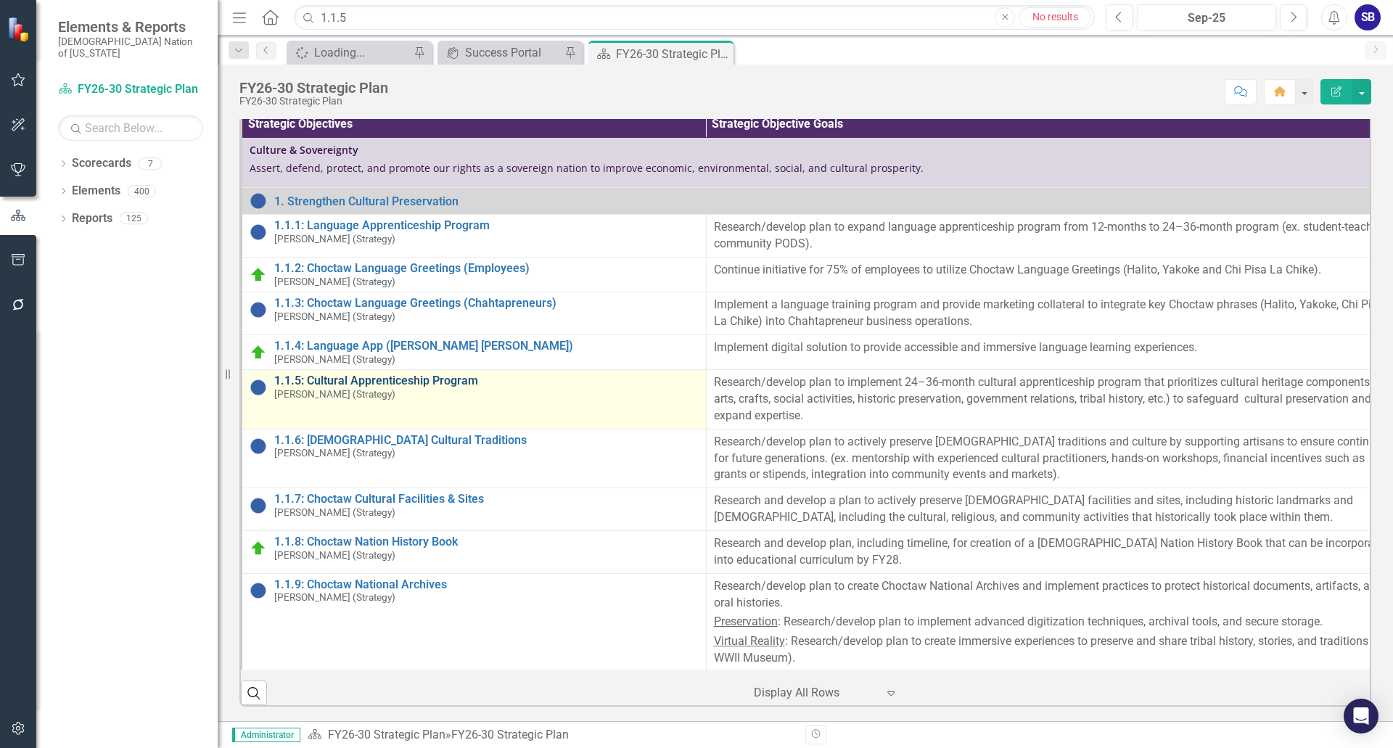
click at [453, 388] on link "1.1.5: Cultural Apprenticeship Program" at bounding box center [486, 380] width 425 height 13
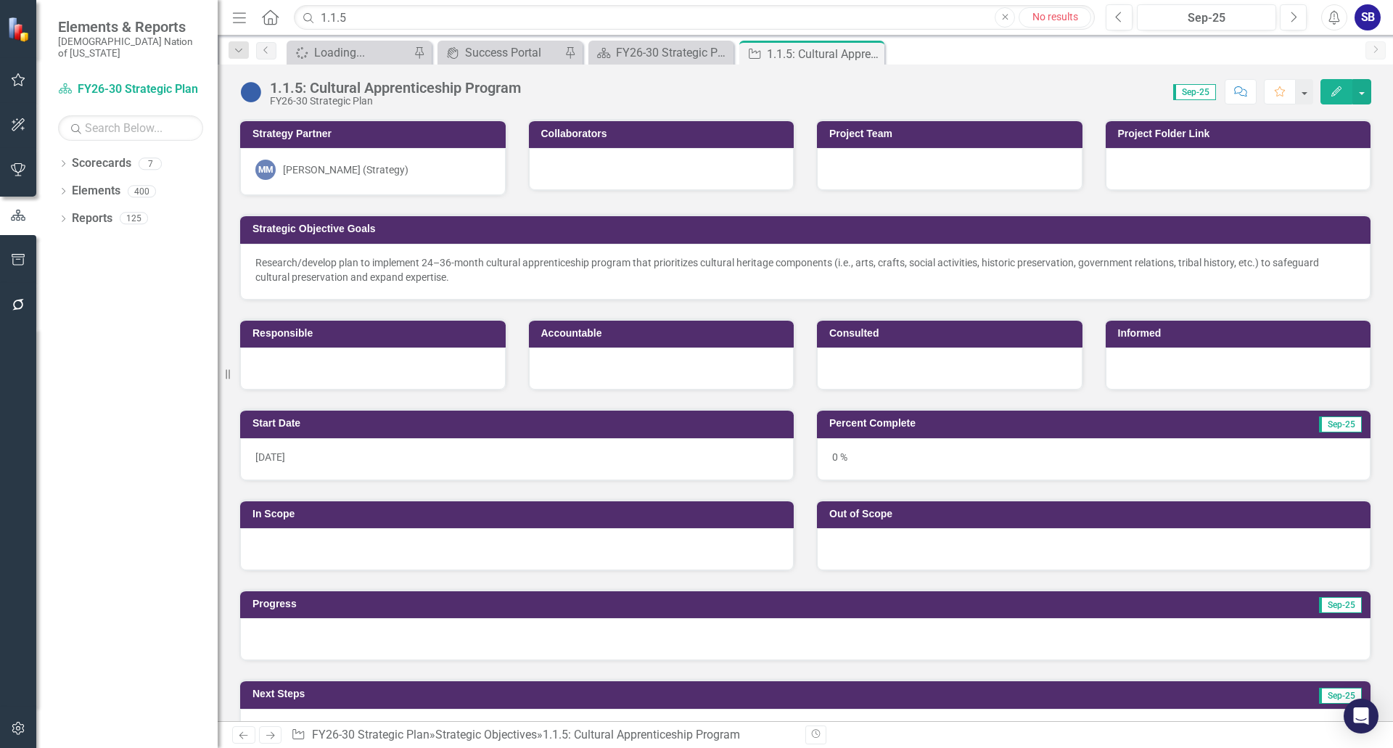
click at [1333, 88] on icon "Edit" at bounding box center [1336, 91] width 13 height 10
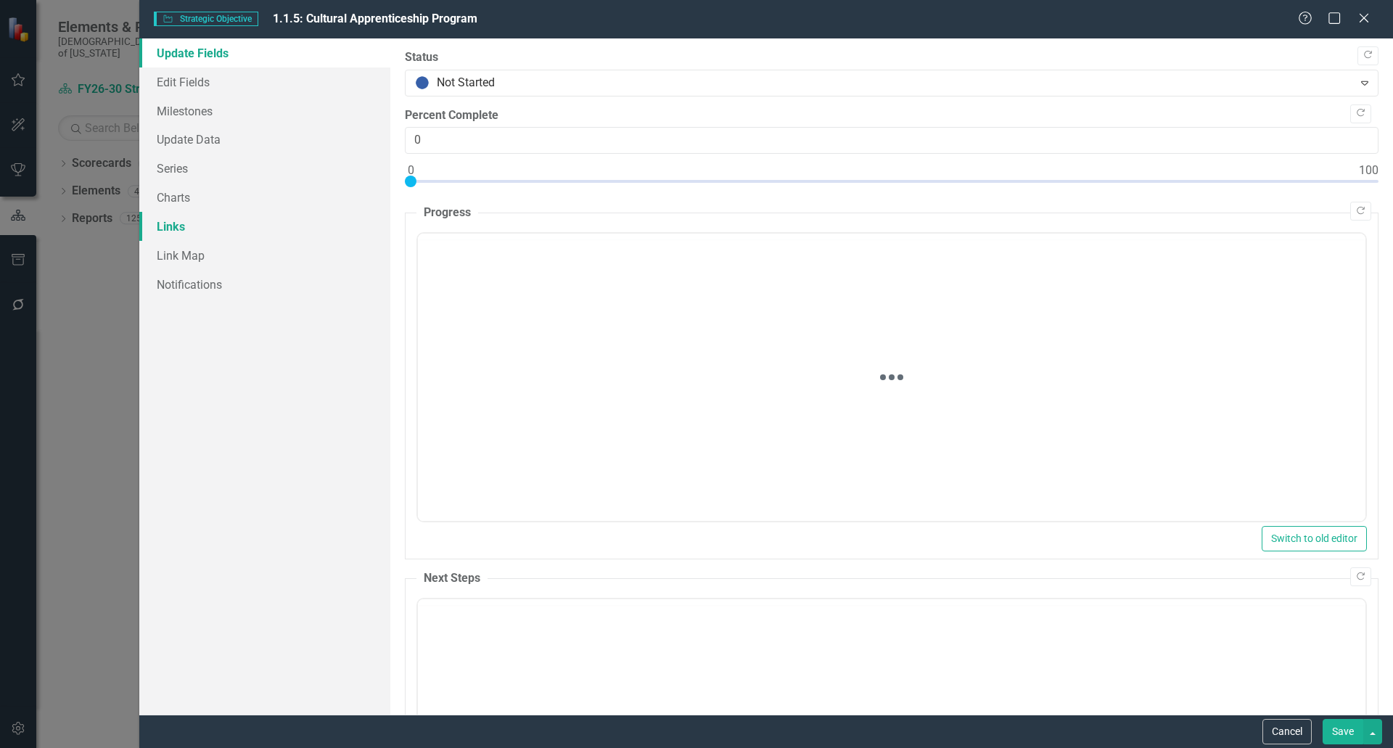
click at [181, 224] on link "Links" at bounding box center [264, 226] width 251 height 29
